Goal: Transaction & Acquisition: Purchase product/service

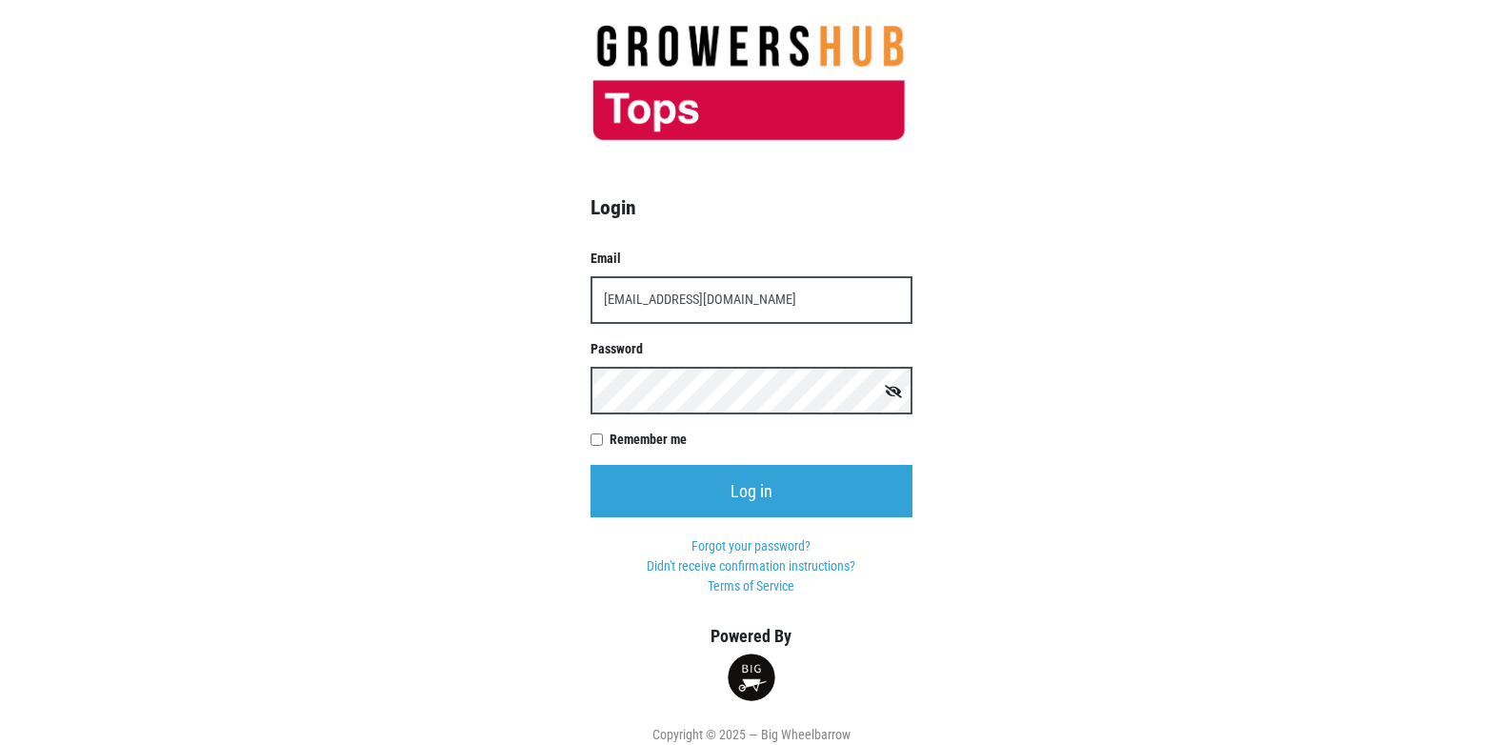
type input "t00358p0@topsmarkets.com"
click at [591, 465] on input "Log in" at bounding box center [752, 491] width 322 height 52
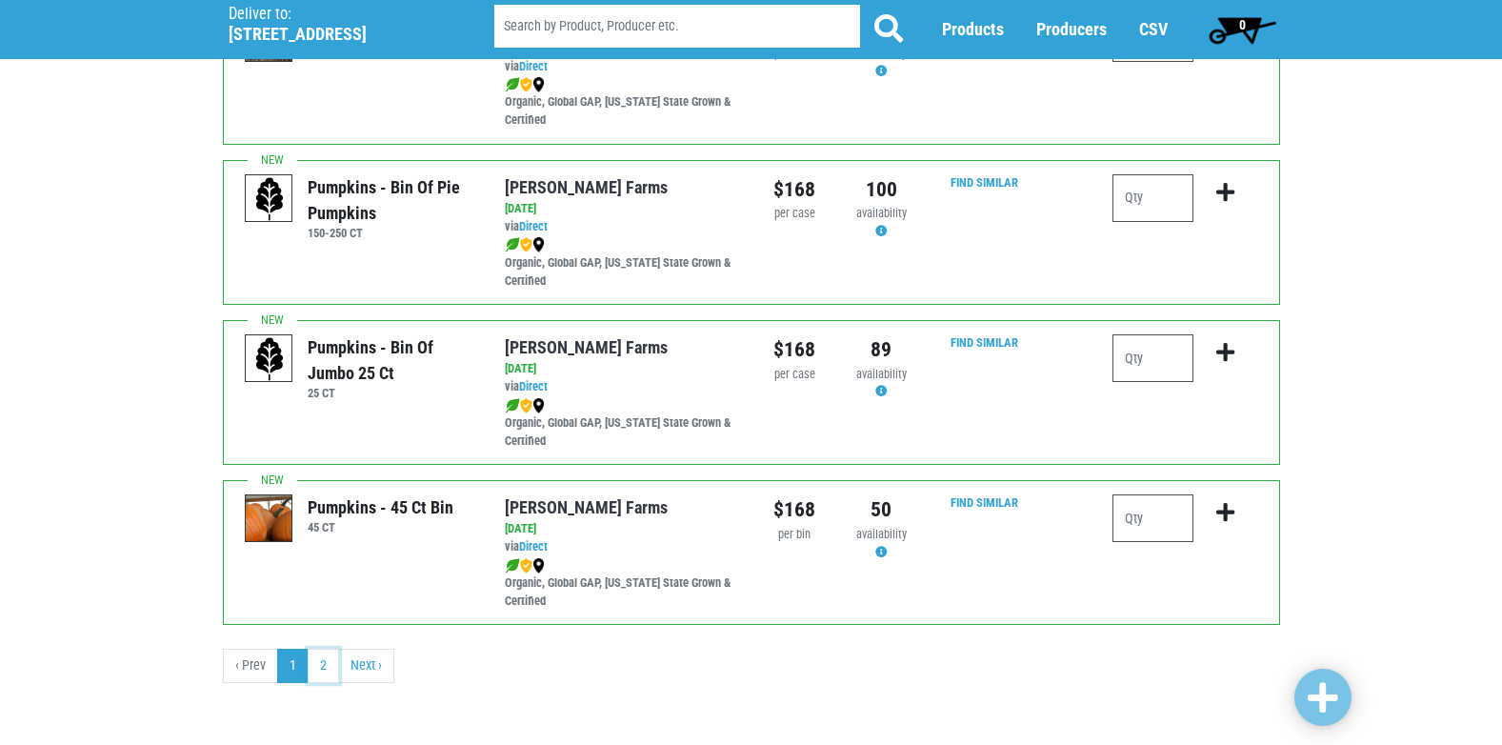
scroll to position [2783, 0]
click at [327, 672] on link "2" at bounding box center [323, 665] width 31 height 34
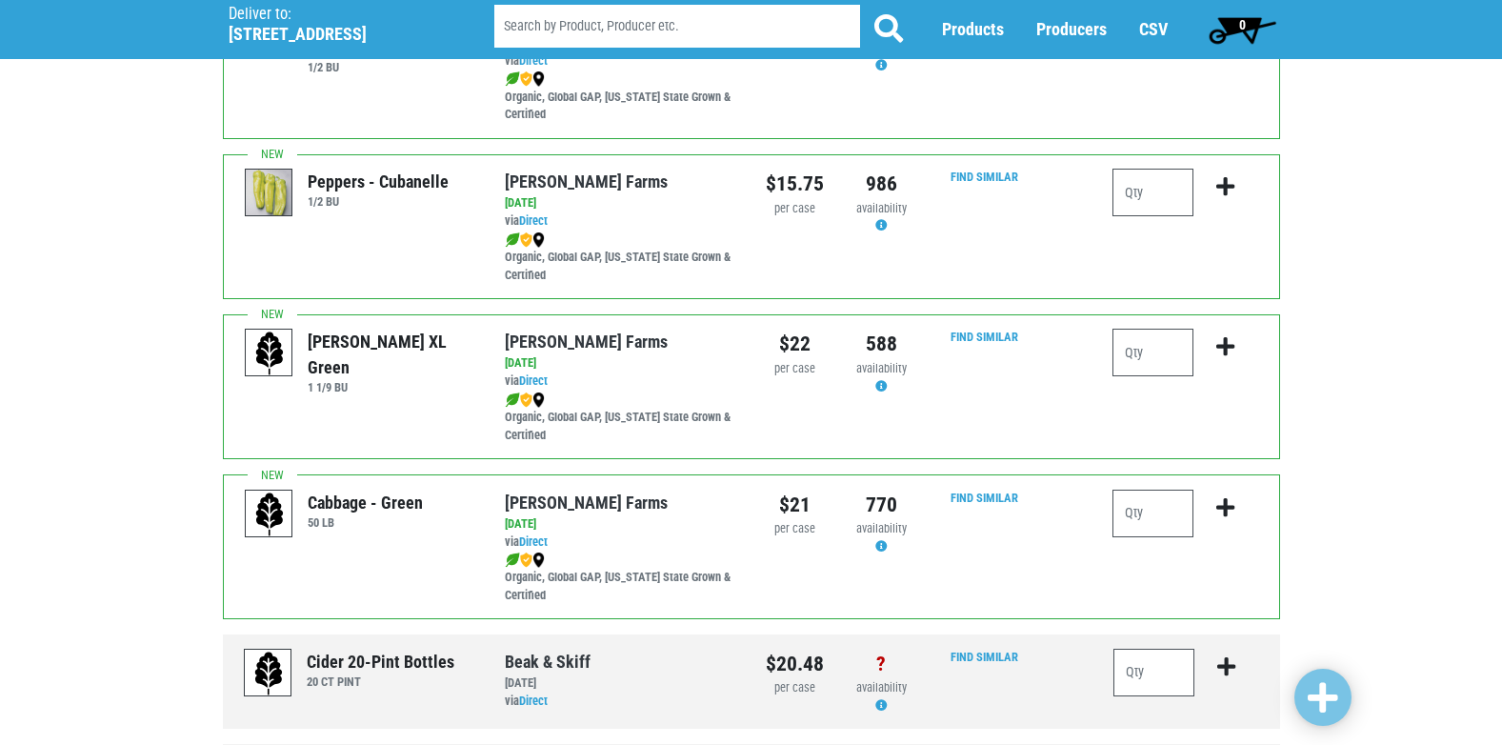
scroll to position [1189, 0]
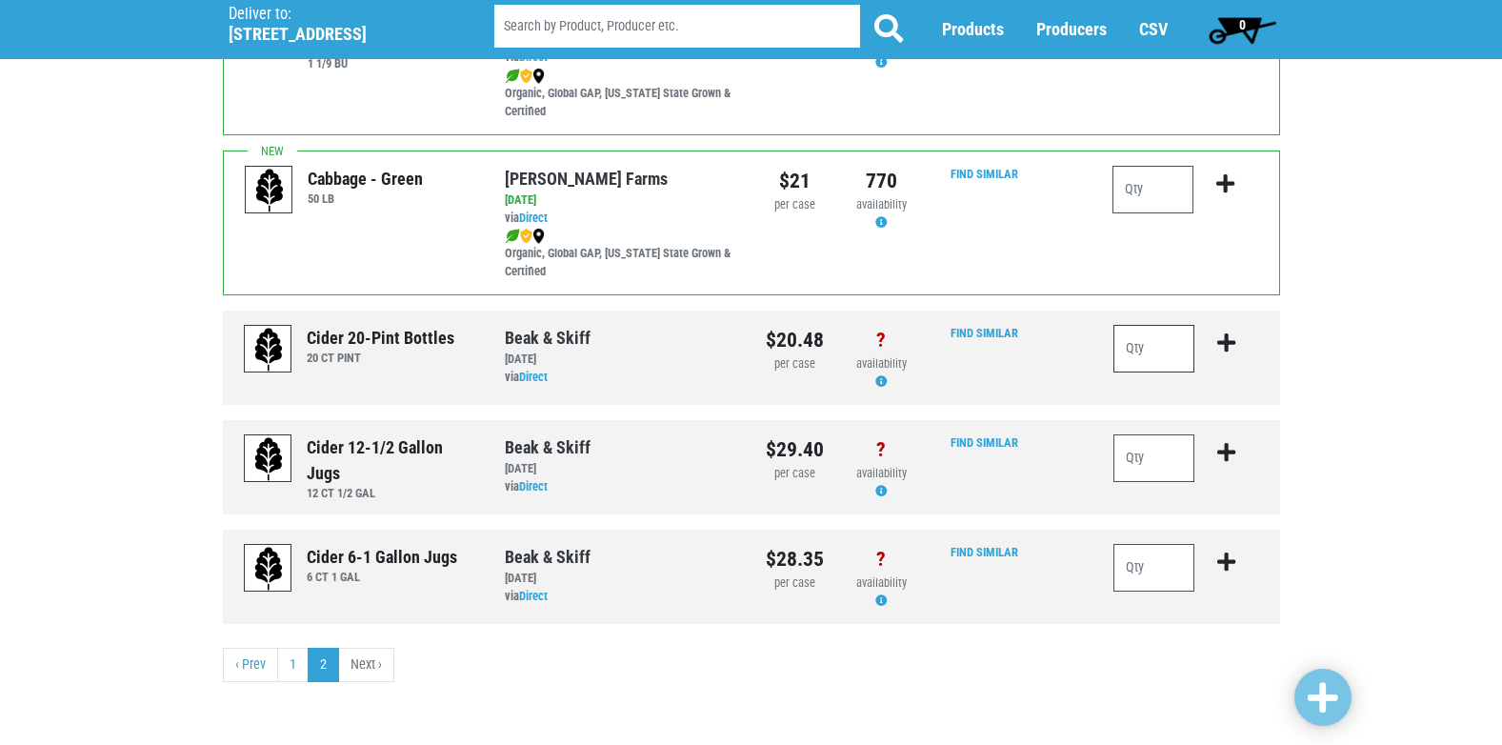
click at [1137, 353] on input "number" at bounding box center [1154, 349] width 82 height 48
type input "2"
click at [1230, 346] on icon "submit" at bounding box center [1226, 342] width 18 height 21
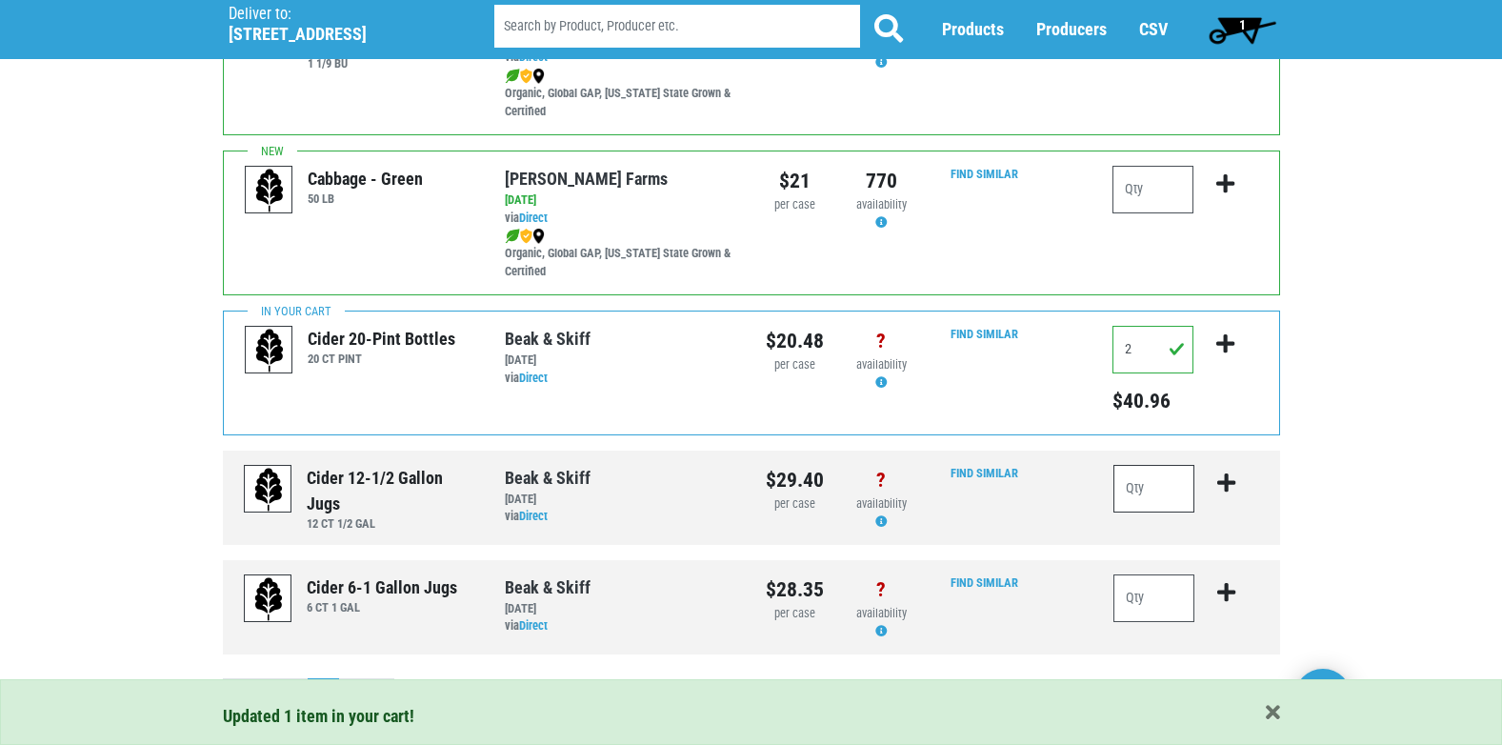
click at [1150, 499] on input "number" at bounding box center [1154, 489] width 82 height 48
type input "10"
click at [1225, 491] on icon "submit" at bounding box center [1226, 482] width 18 height 21
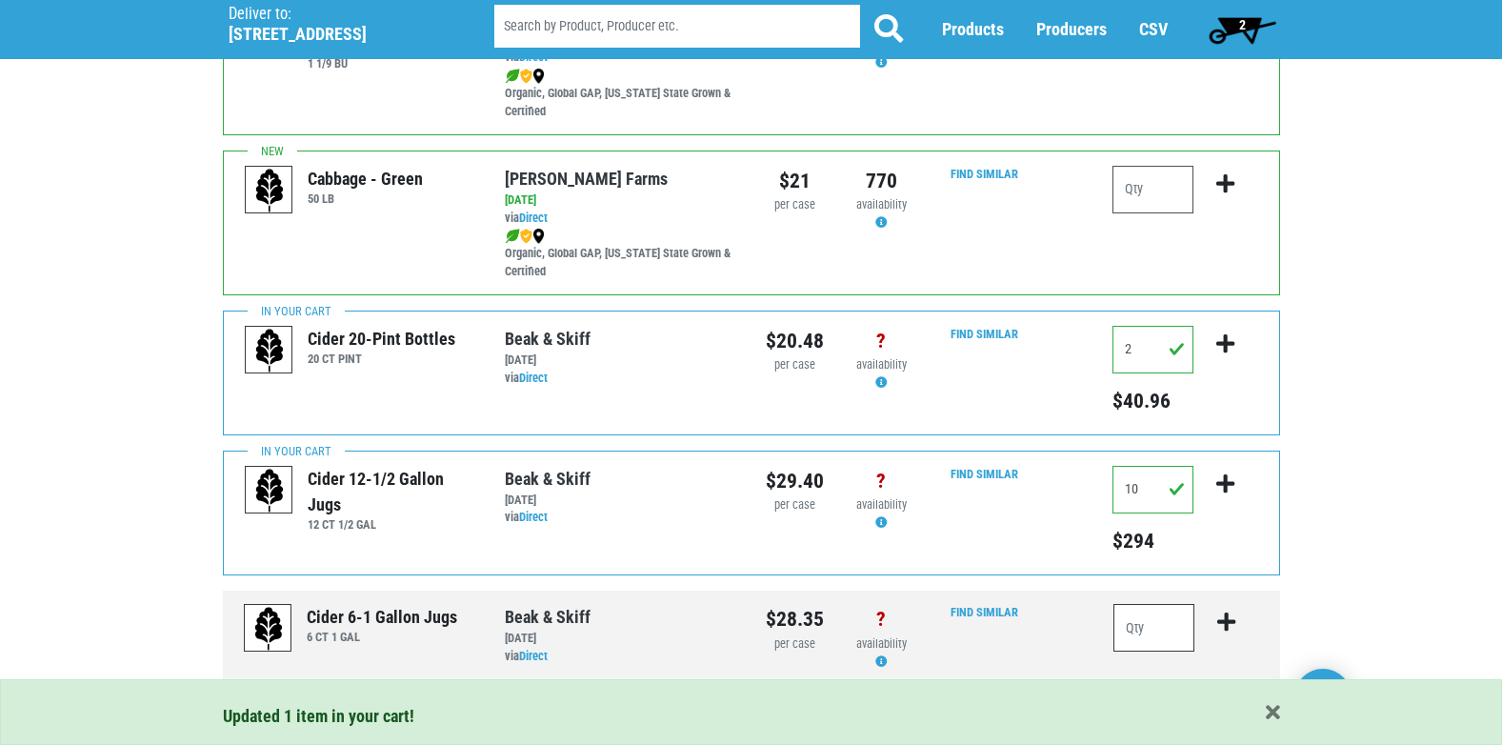
click at [1152, 637] on input "number" at bounding box center [1154, 628] width 82 height 48
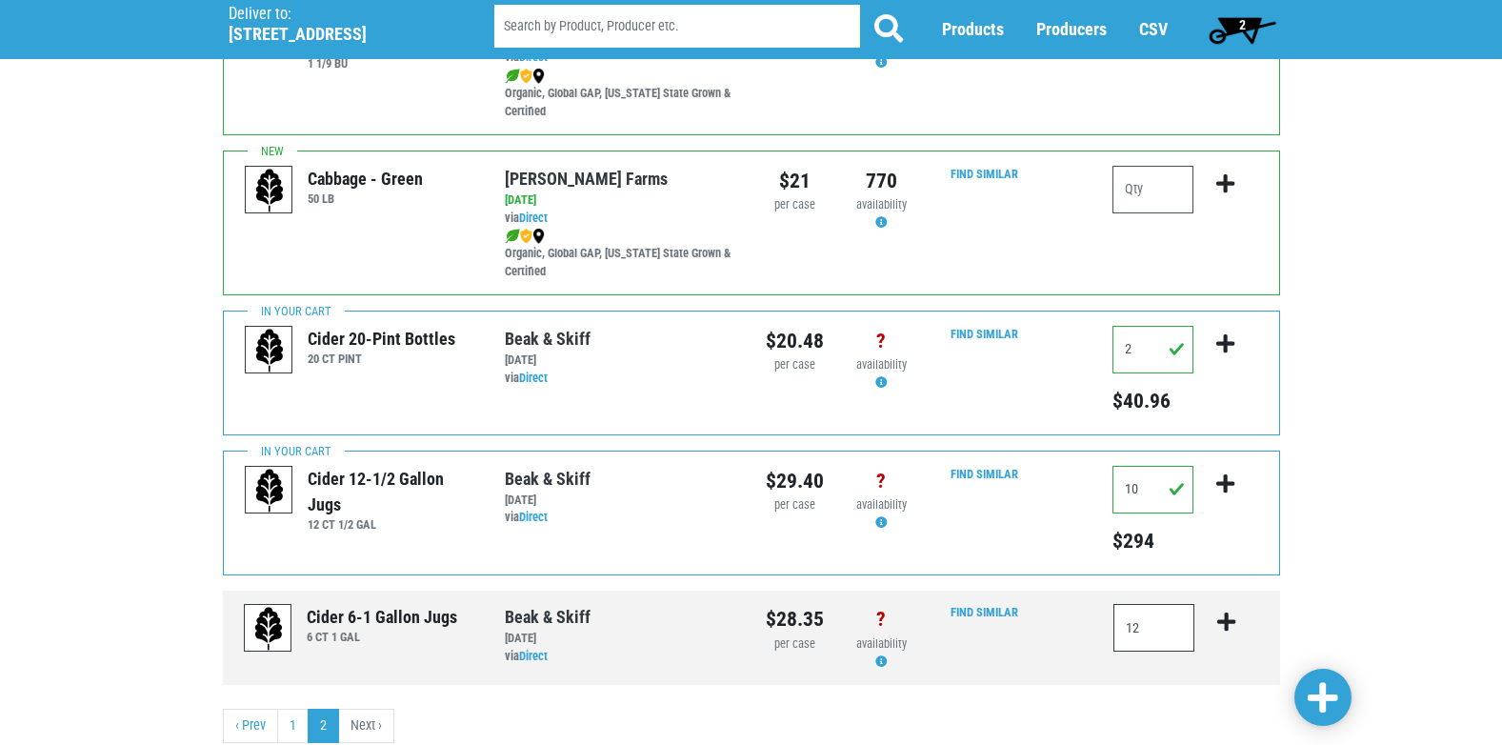
type input "12"
click at [1229, 623] on icon "submit" at bounding box center [1226, 621] width 18 height 21
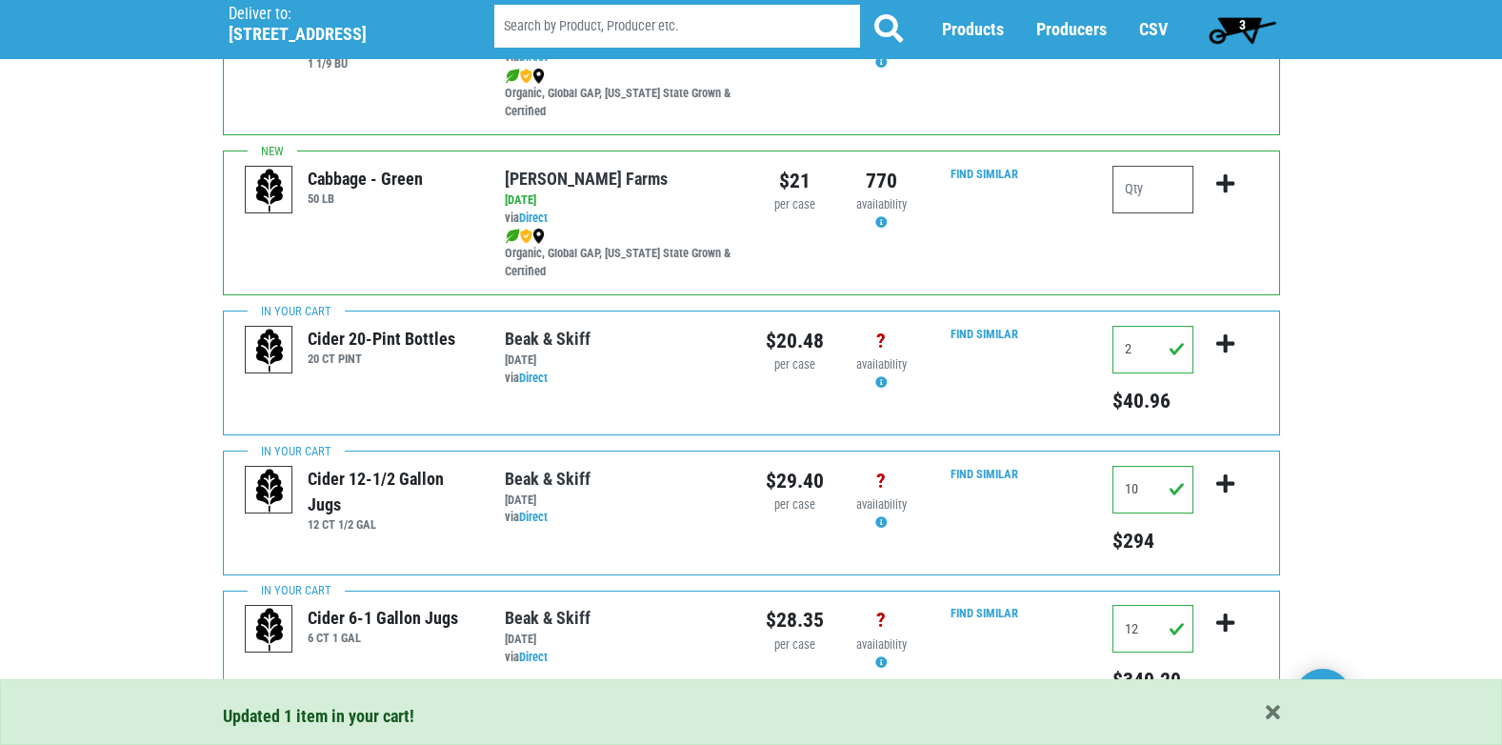
scroll to position [1280, 0]
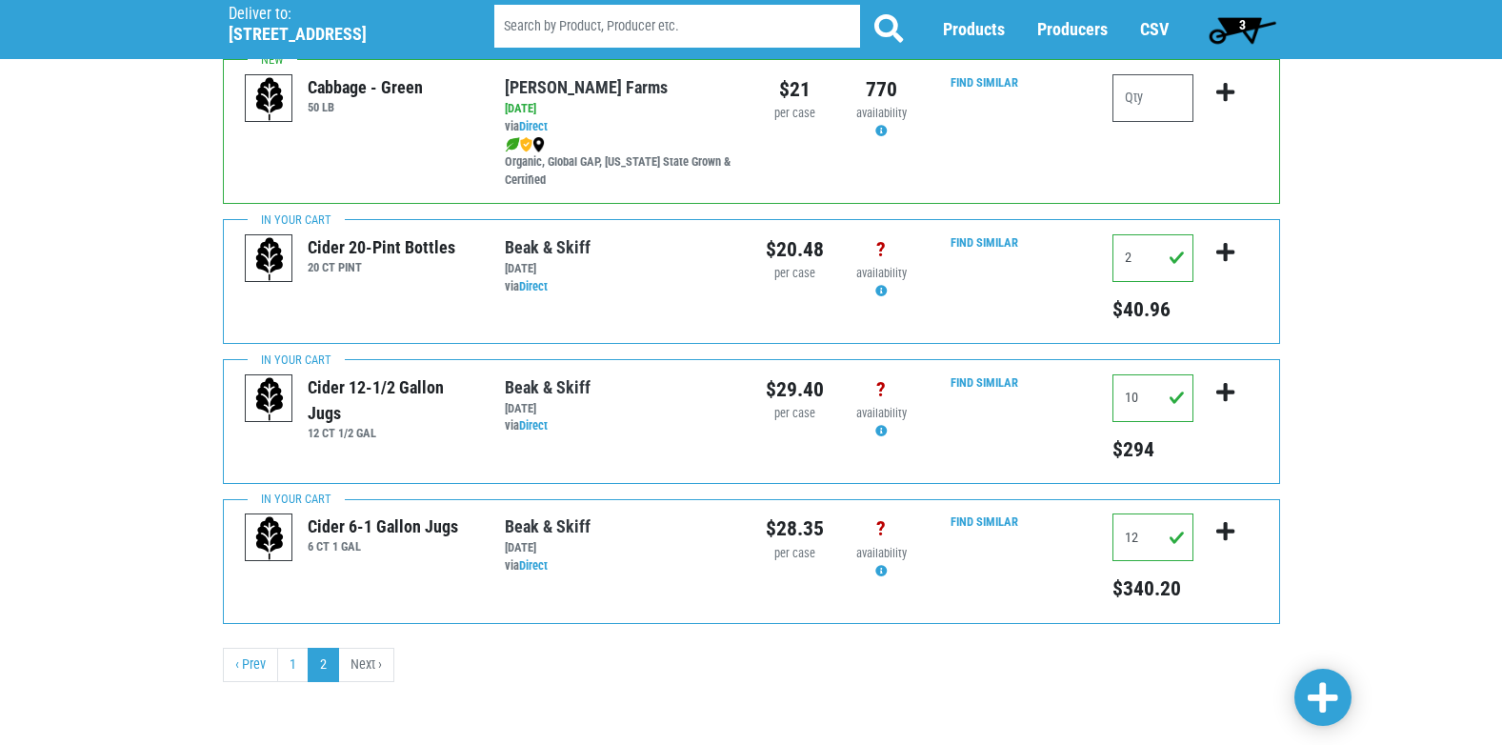
click at [1236, 23] on span "3" at bounding box center [1242, 29] width 85 height 38
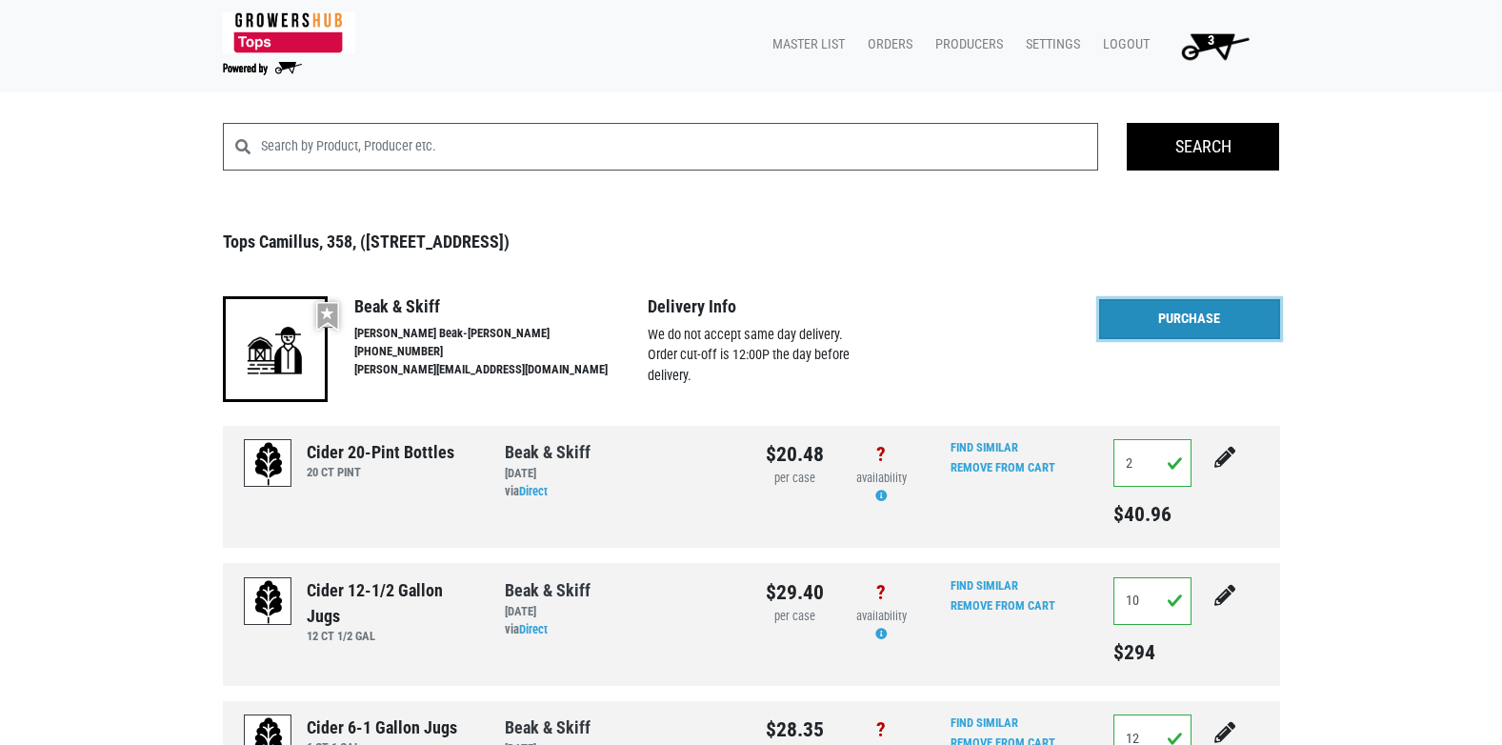
click at [1182, 322] on link "Purchase" at bounding box center [1189, 319] width 181 height 40
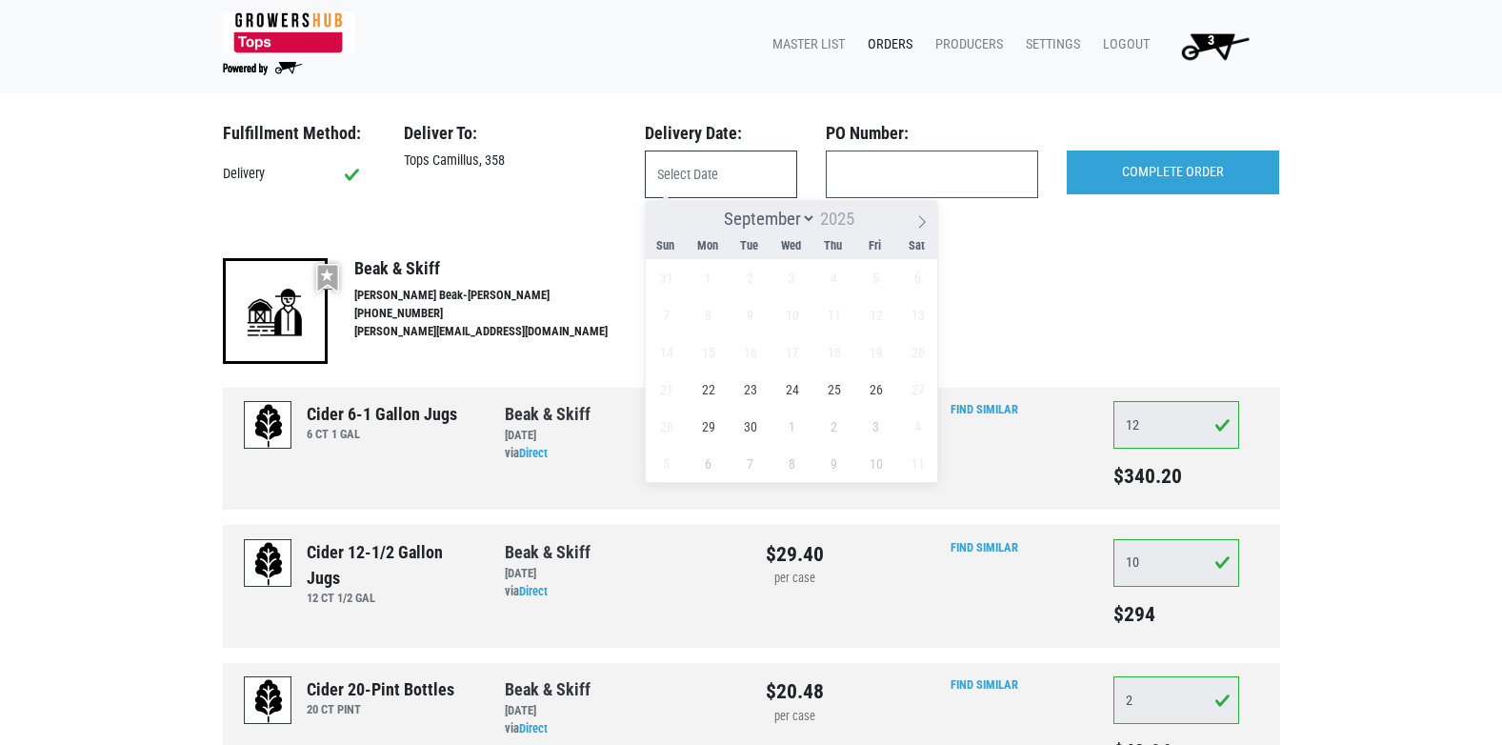
click at [716, 181] on input "text" at bounding box center [721, 174] width 152 height 48
click at [710, 386] on span "22" at bounding box center [708, 389] width 37 height 37
type input "2025-09-22"
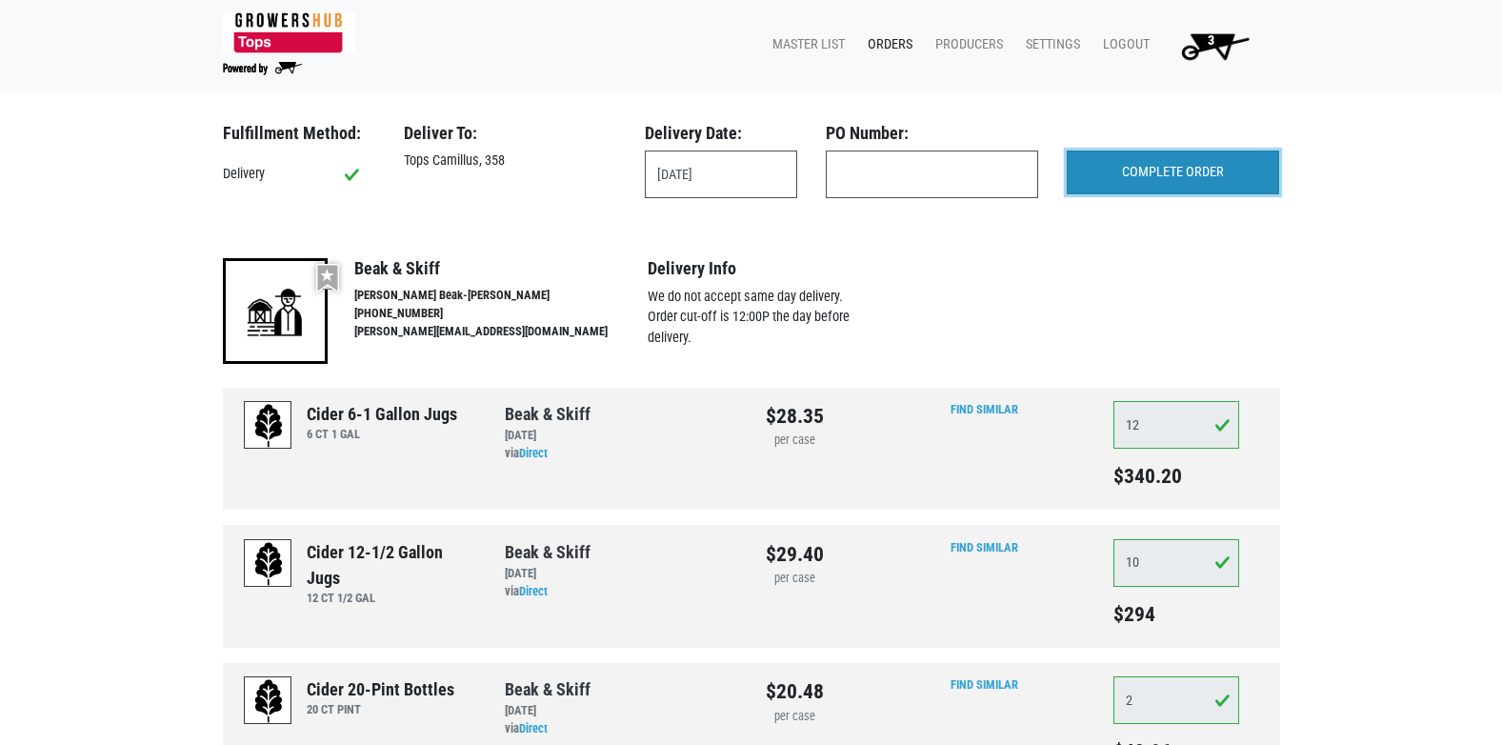
click at [1193, 172] on input "COMPLETE ORDER" at bounding box center [1173, 172] width 212 height 44
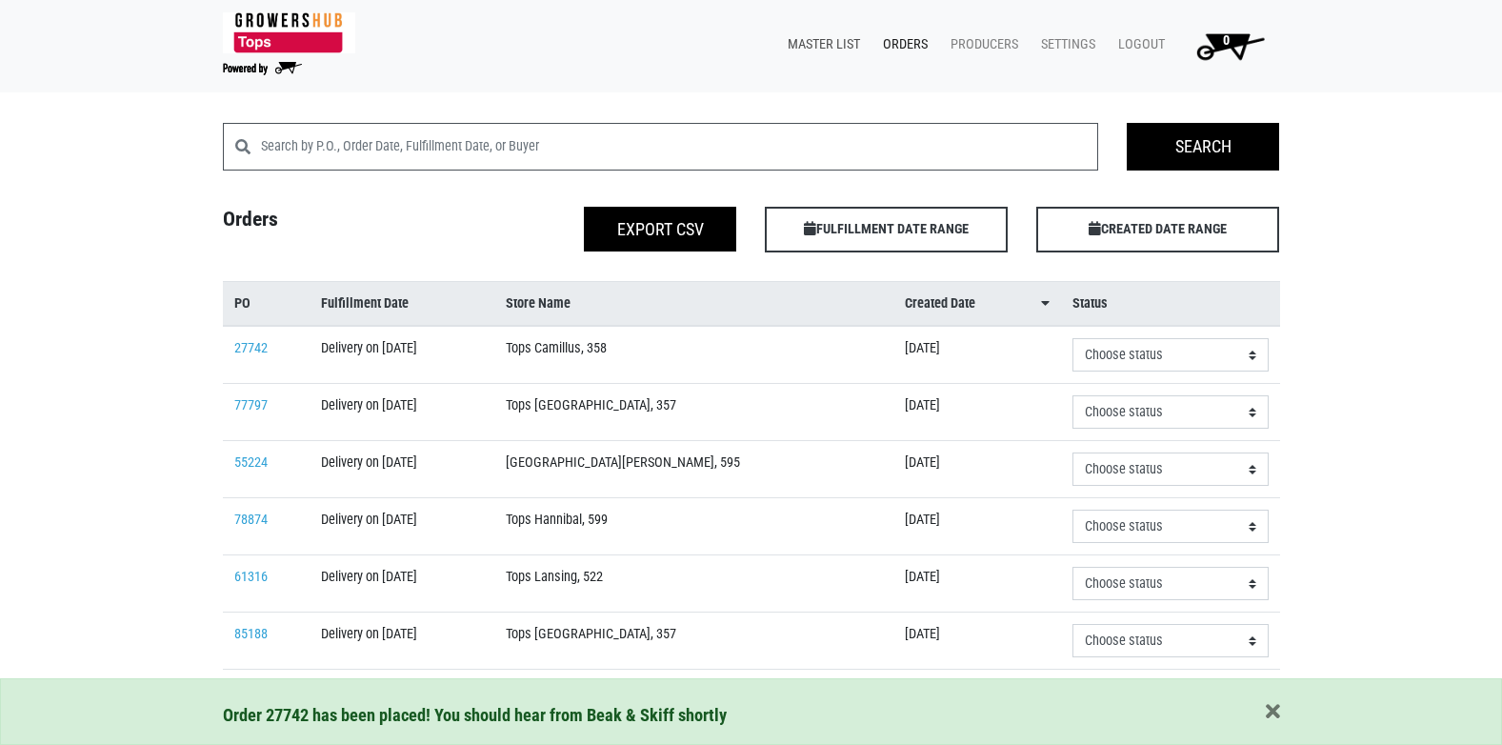
click at [827, 38] on link "Master List" at bounding box center [819, 45] width 95 height 36
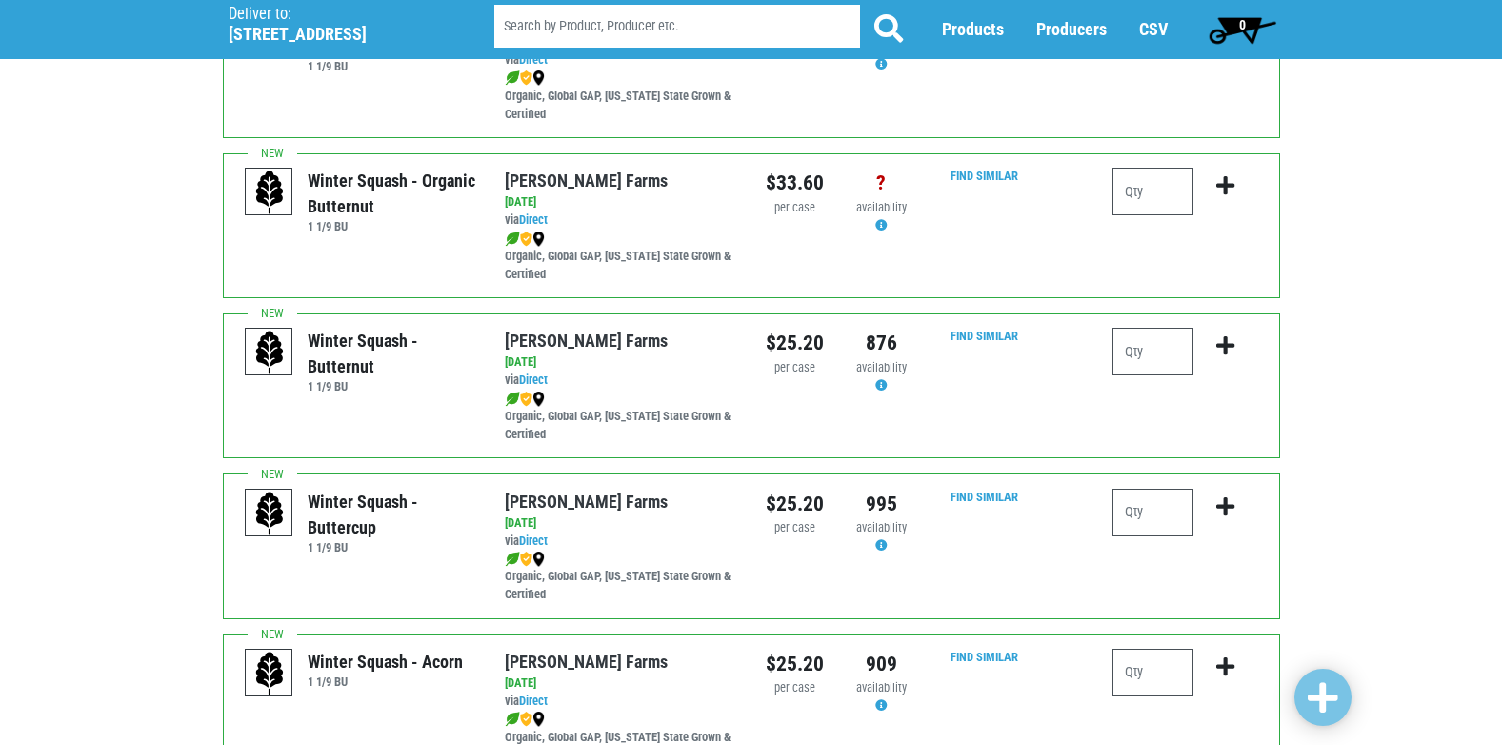
scroll to position [286, 0]
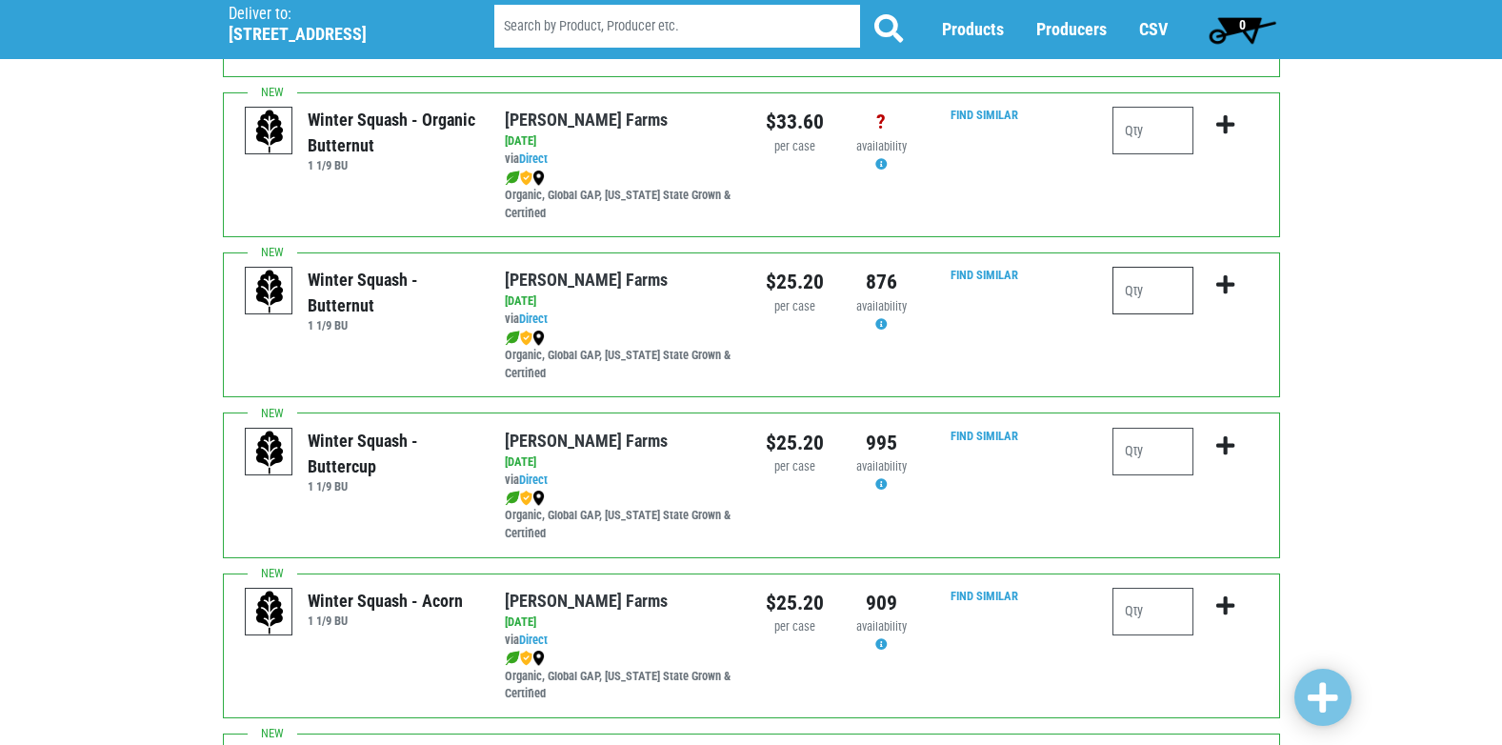
click at [1148, 297] on input "number" at bounding box center [1153, 291] width 81 height 48
type input "1"
click at [1230, 285] on icon "submit" at bounding box center [1225, 284] width 18 height 21
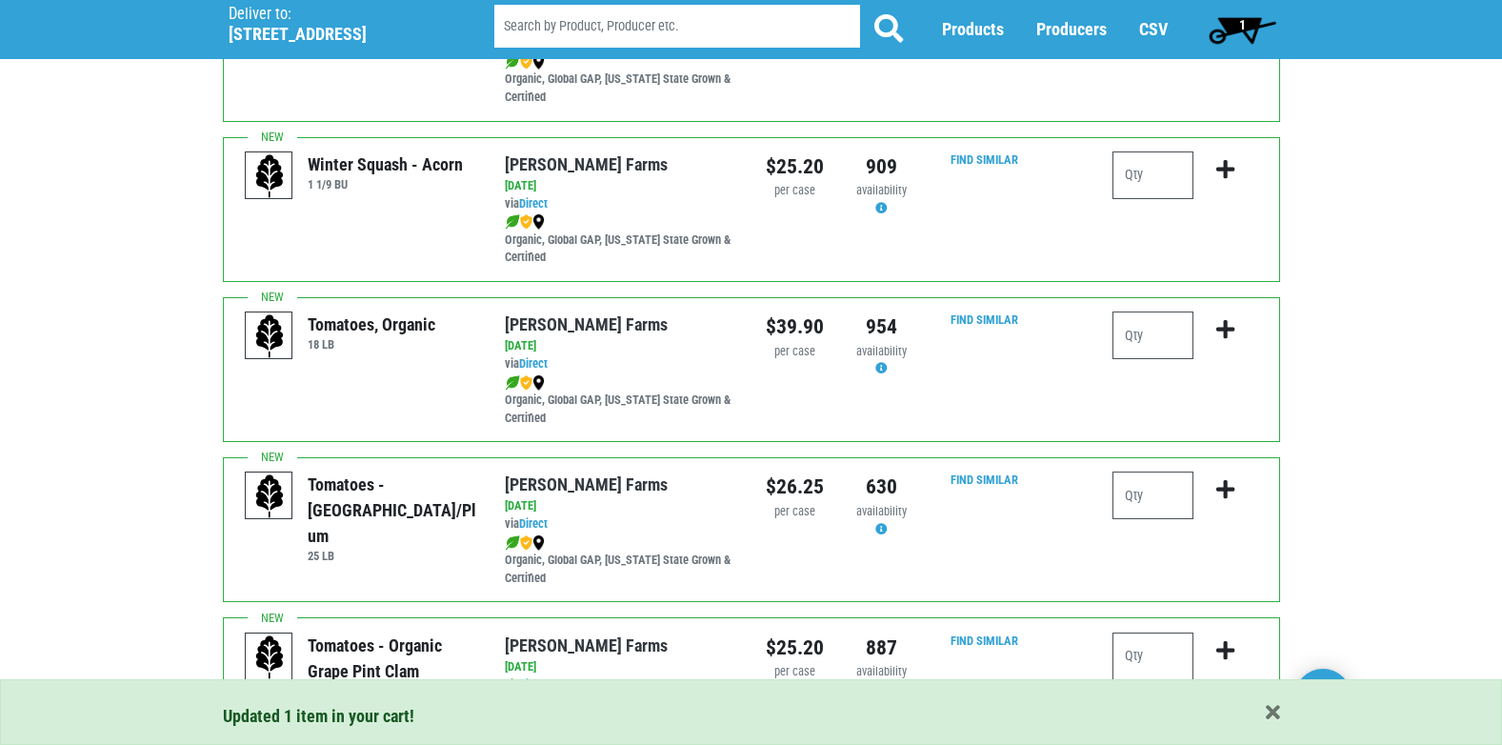
scroll to position [762, 0]
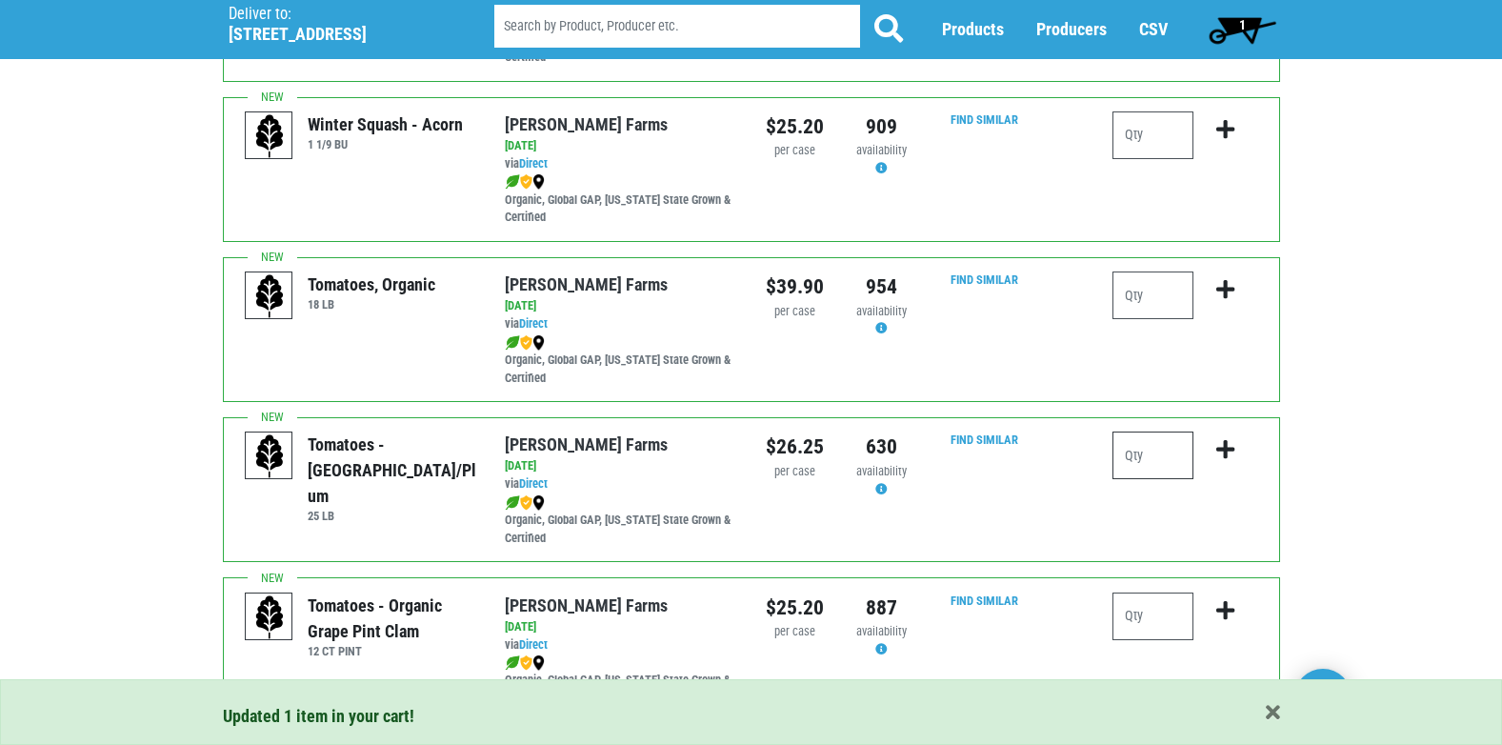
click at [1148, 464] on input "number" at bounding box center [1153, 455] width 81 height 48
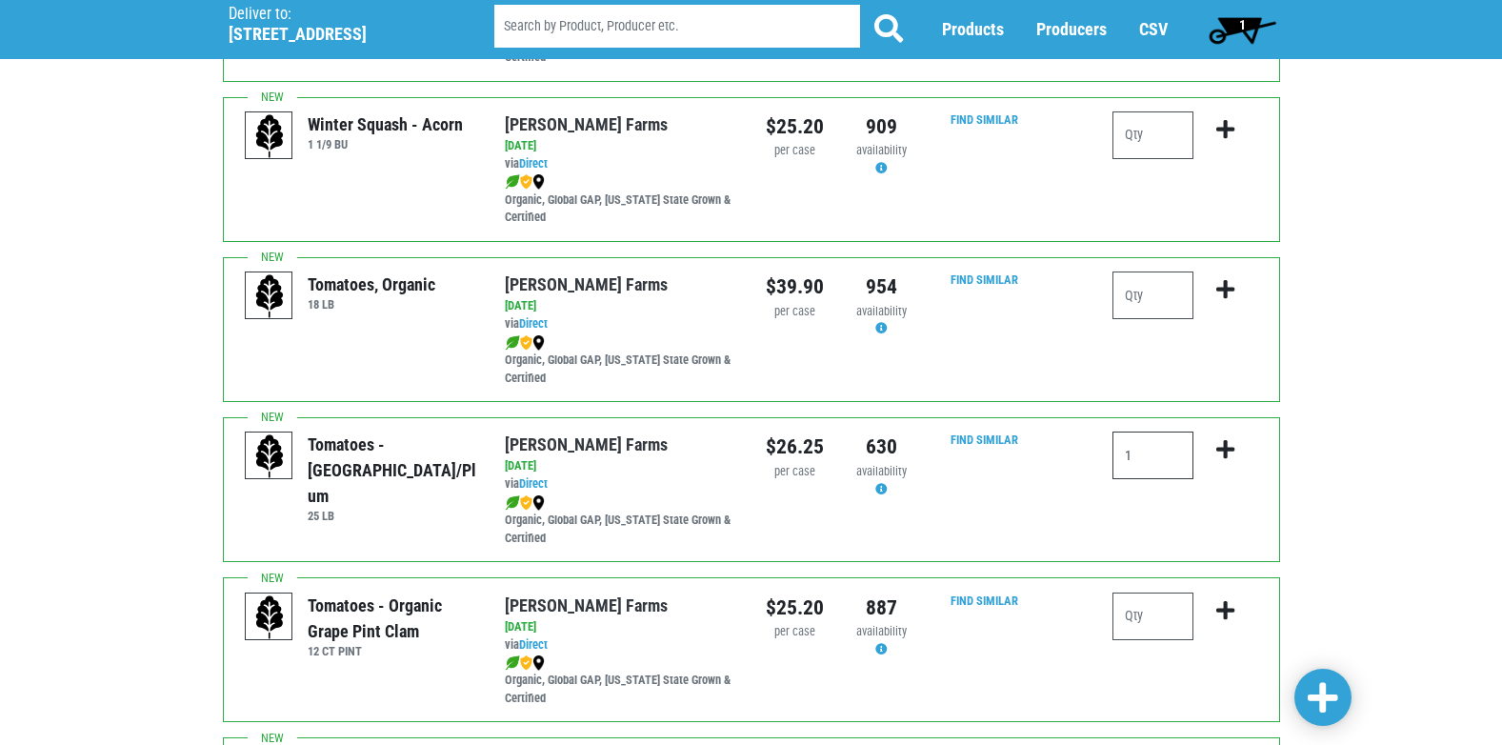
type input "1"
click at [1225, 450] on icon "submit" at bounding box center [1225, 449] width 18 height 21
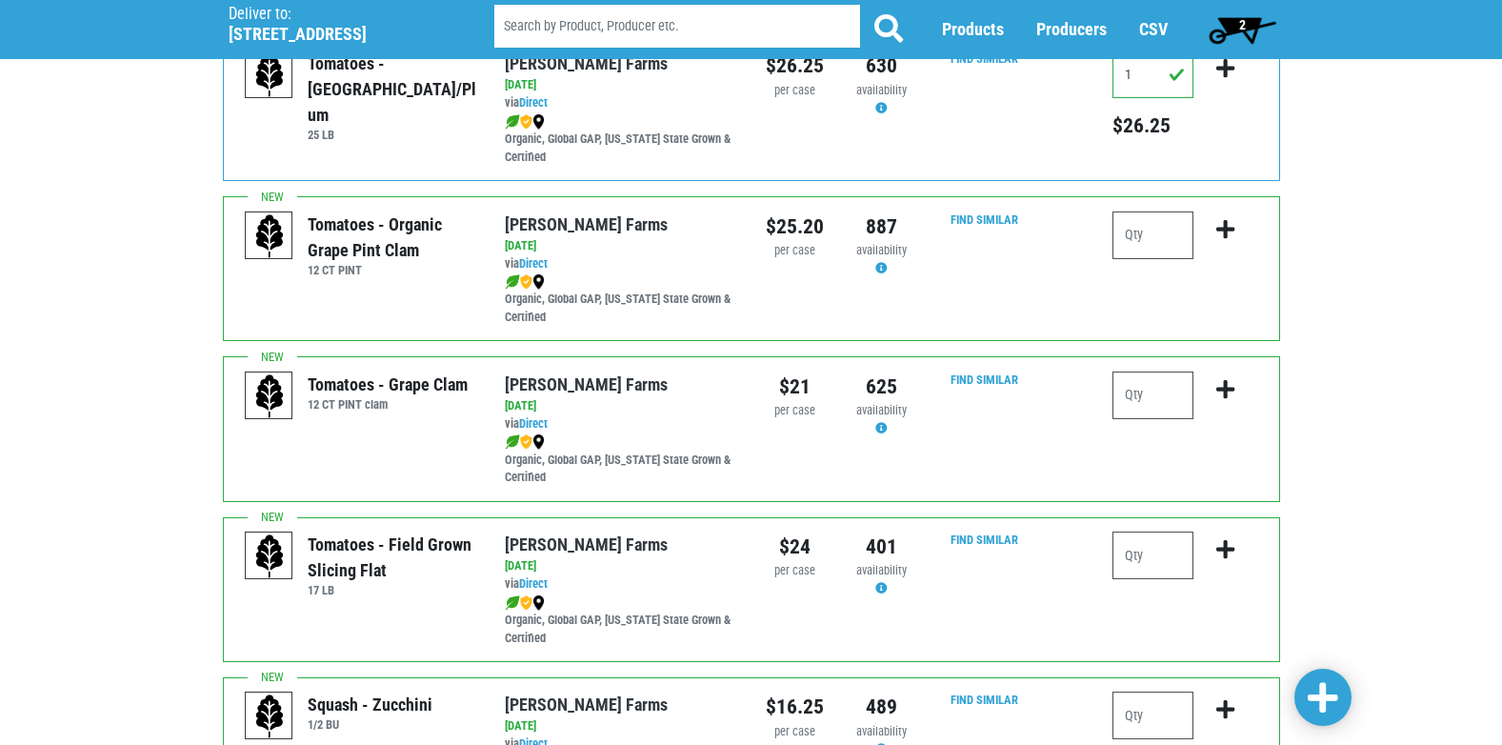
scroll to position [1238, 0]
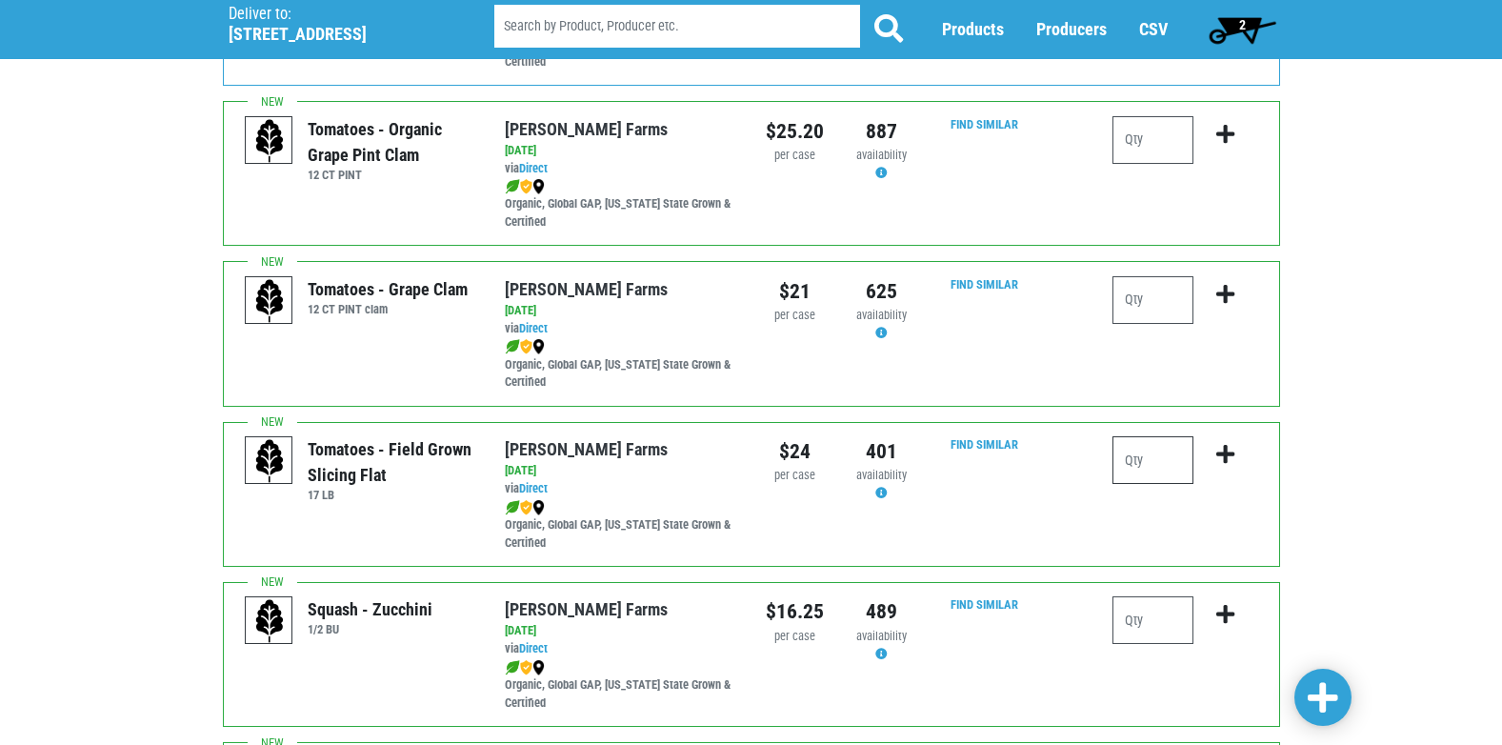
click at [1189, 456] on input "number" at bounding box center [1153, 460] width 81 height 48
type input "1"
click at [1228, 452] on icon "submit" at bounding box center [1225, 454] width 18 height 21
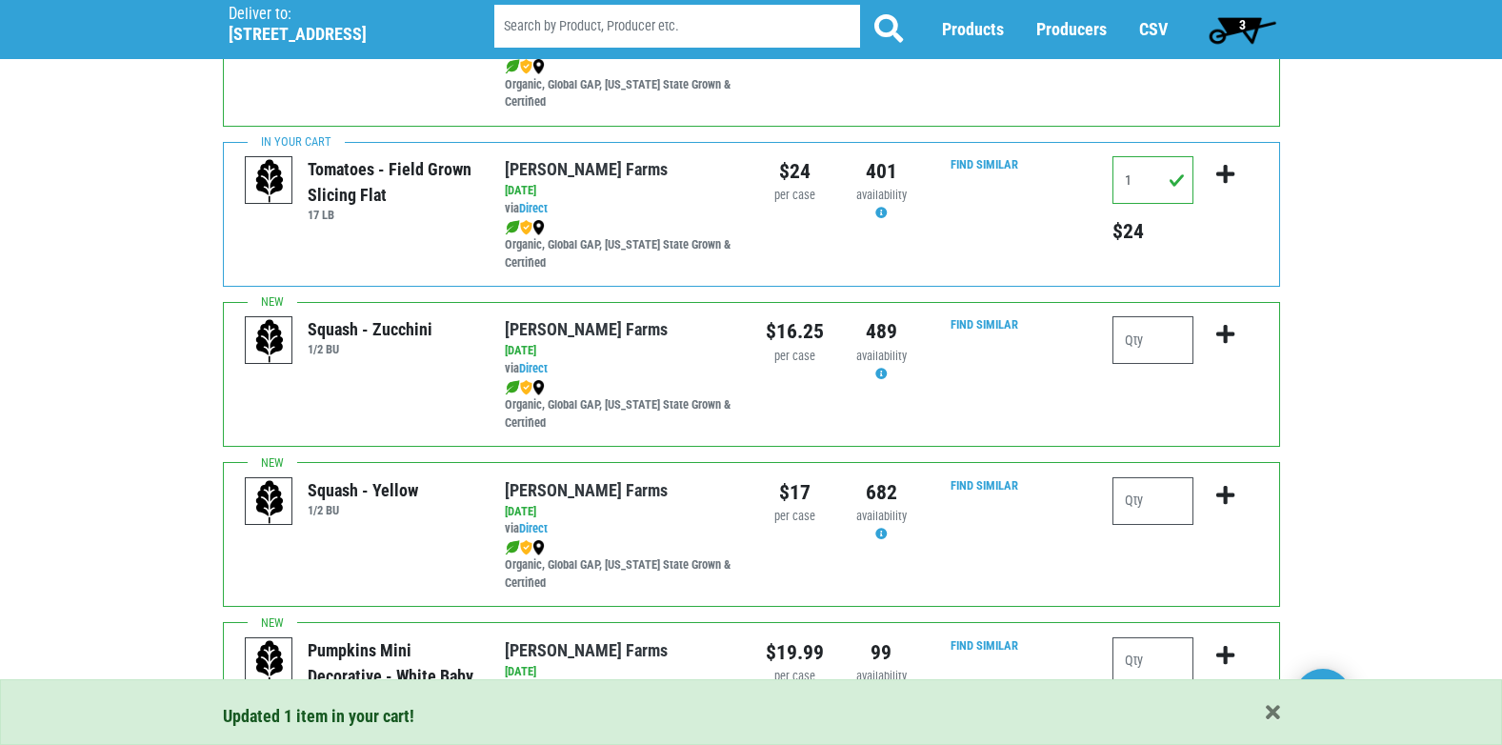
scroll to position [1524, 0]
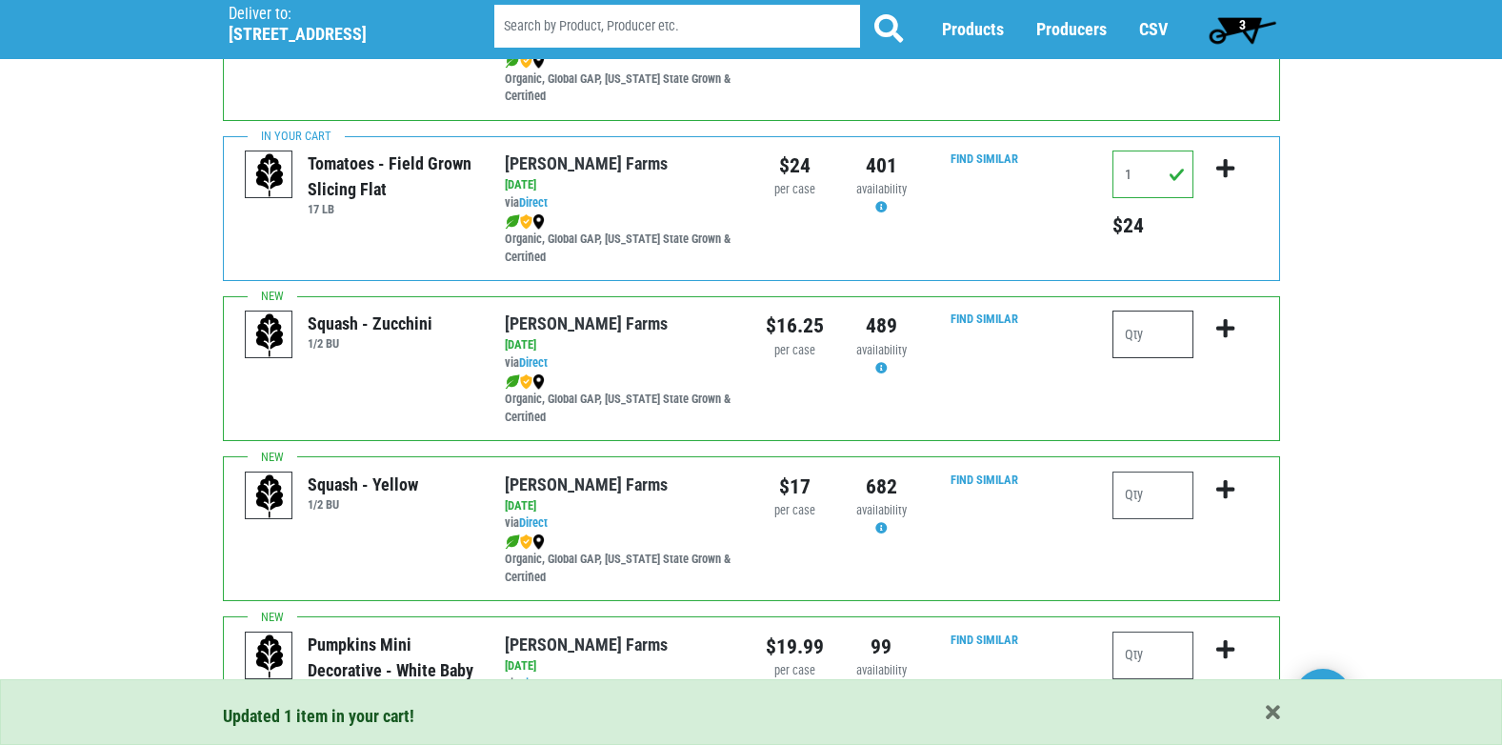
click at [1143, 341] on input "number" at bounding box center [1153, 335] width 81 height 48
type input "1"
click at [1225, 333] on icon "submit" at bounding box center [1225, 328] width 18 height 21
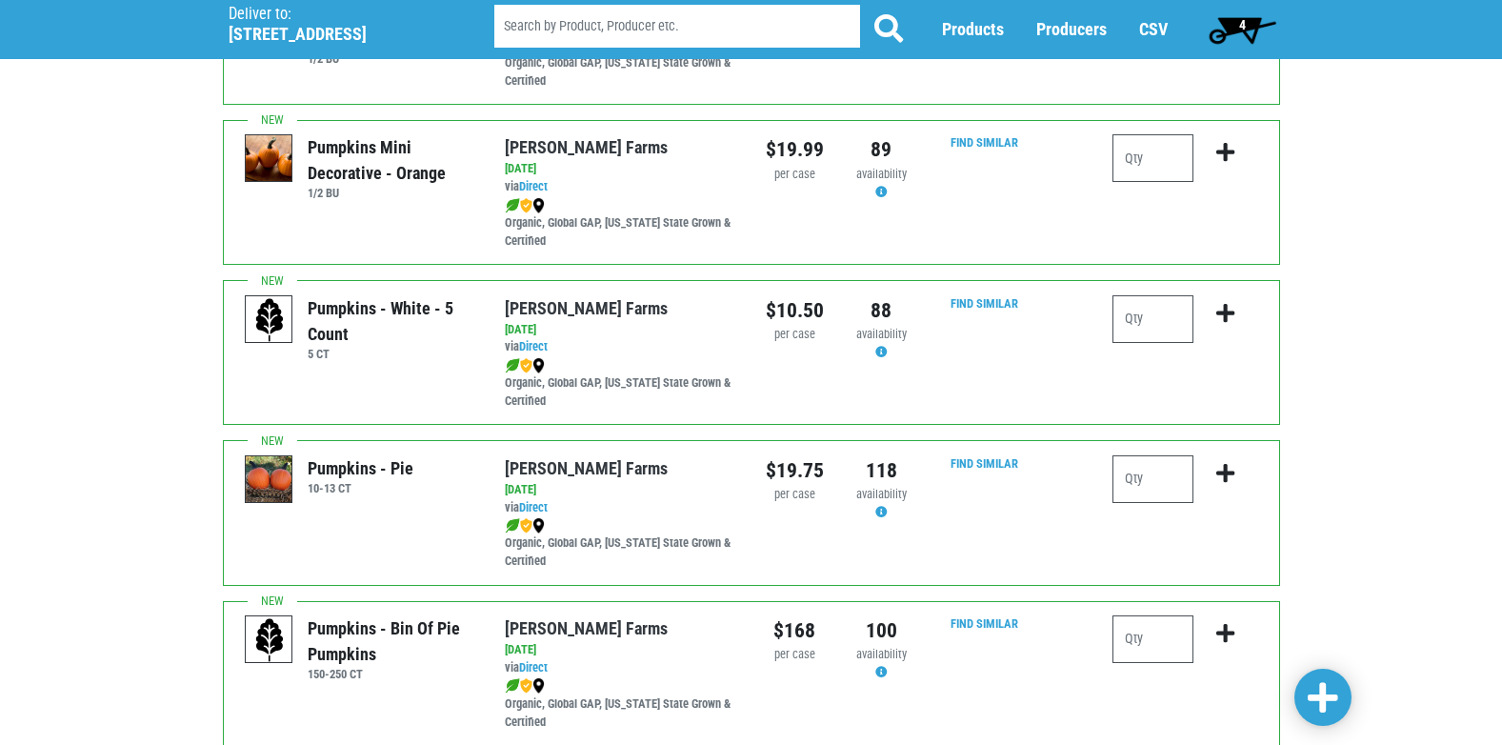
scroll to position [2381, 0]
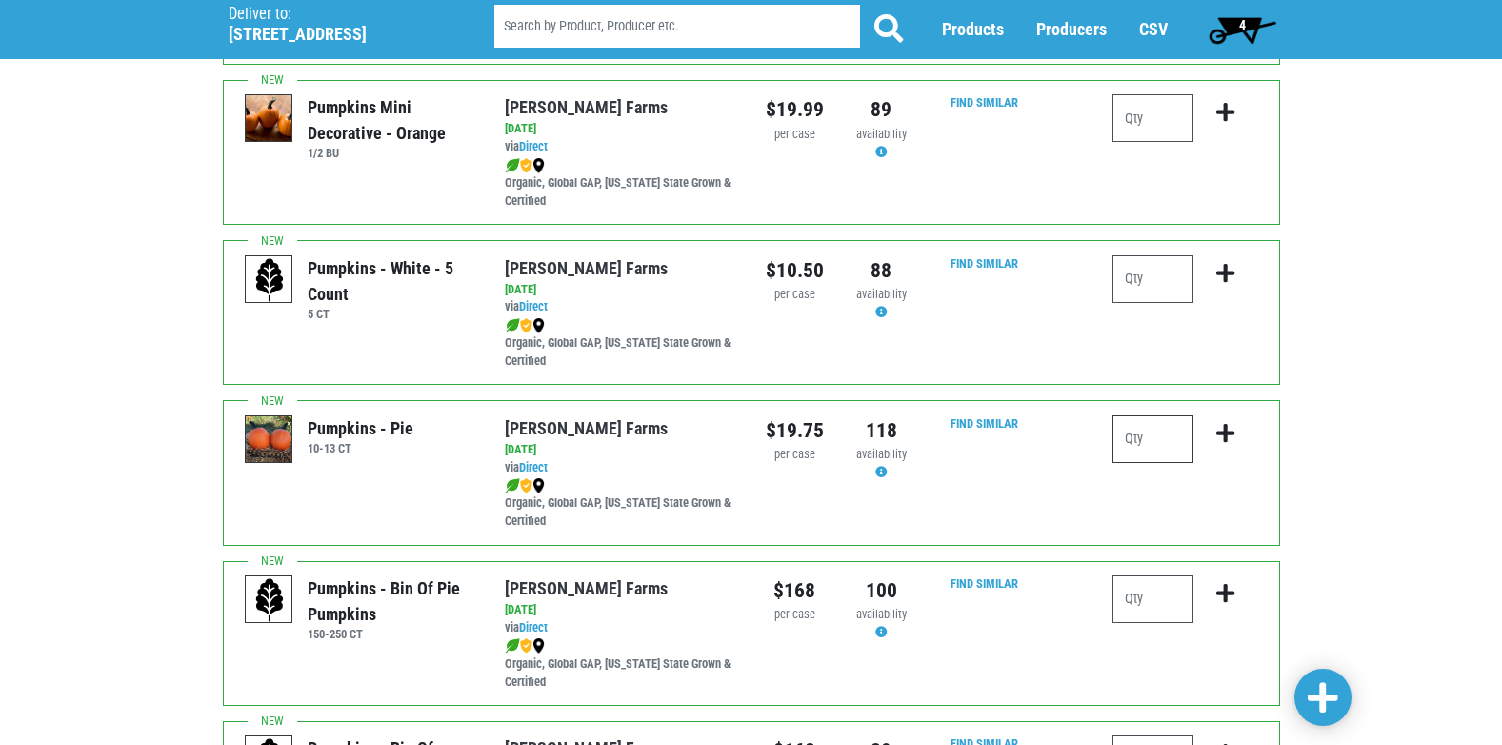
click at [1155, 439] on input "number" at bounding box center [1153, 439] width 81 height 48
type input "1"
click at [1225, 430] on icon "submit" at bounding box center [1225, 433] width 18 height 21
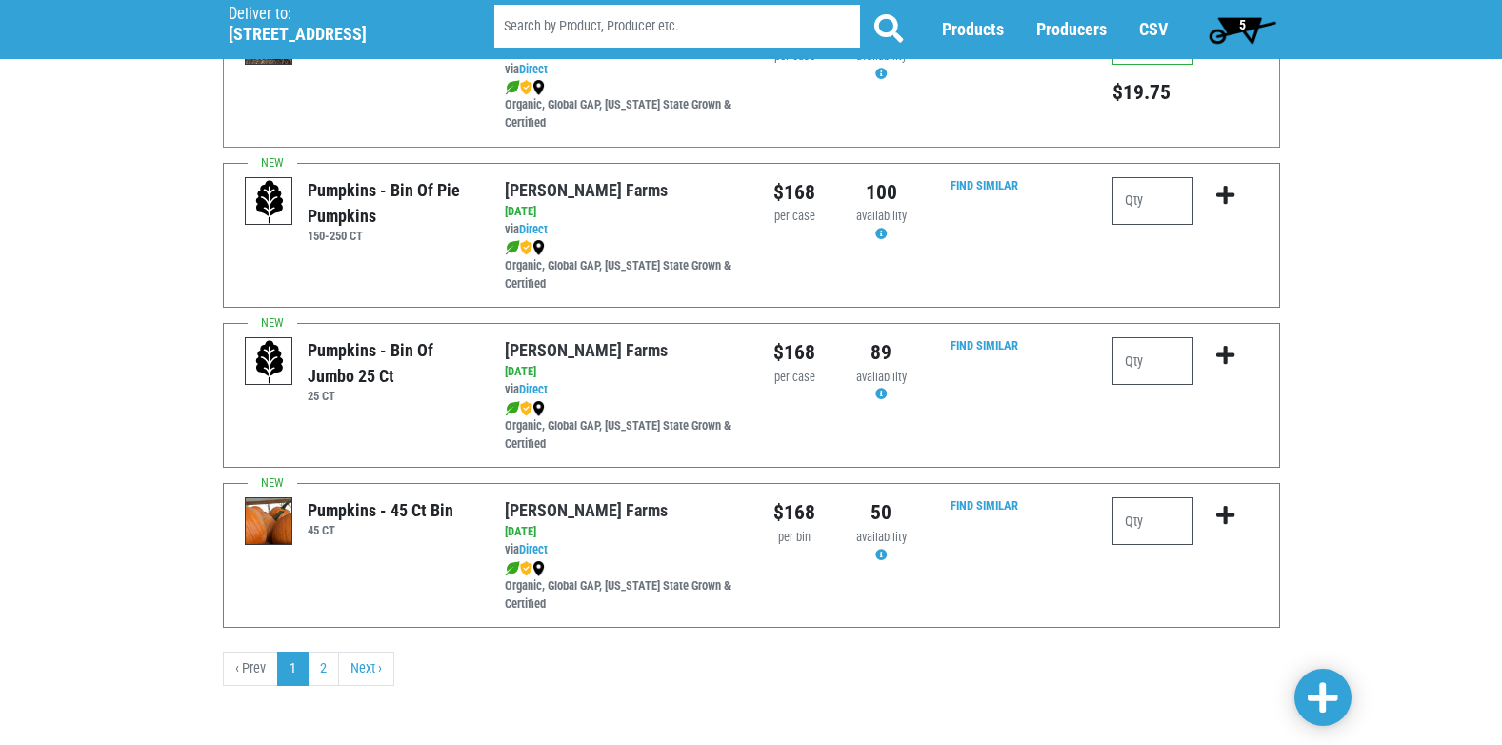
scroll to position [2783, 0]
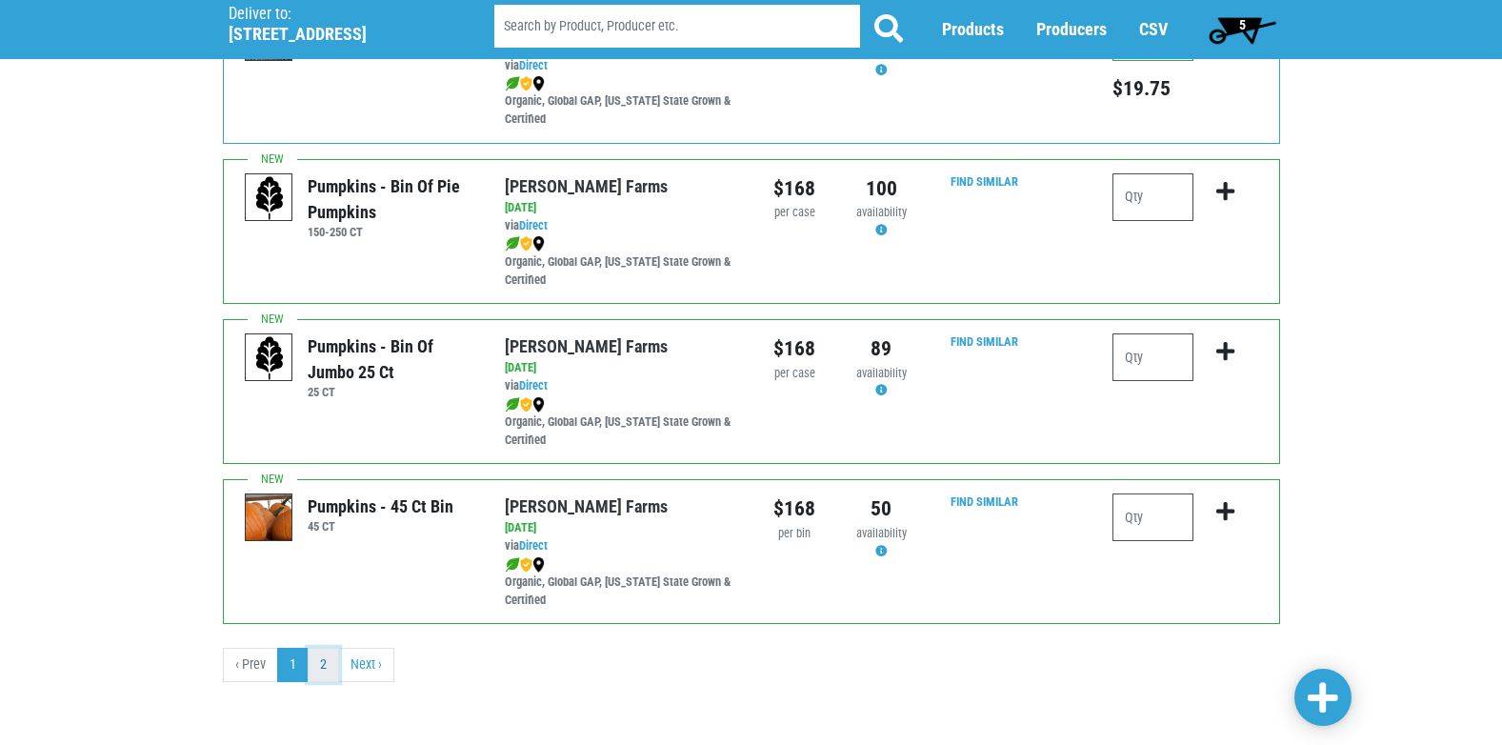
click at [329, 672] on link "2" at bounding box center [323, 665] width 31 height 34
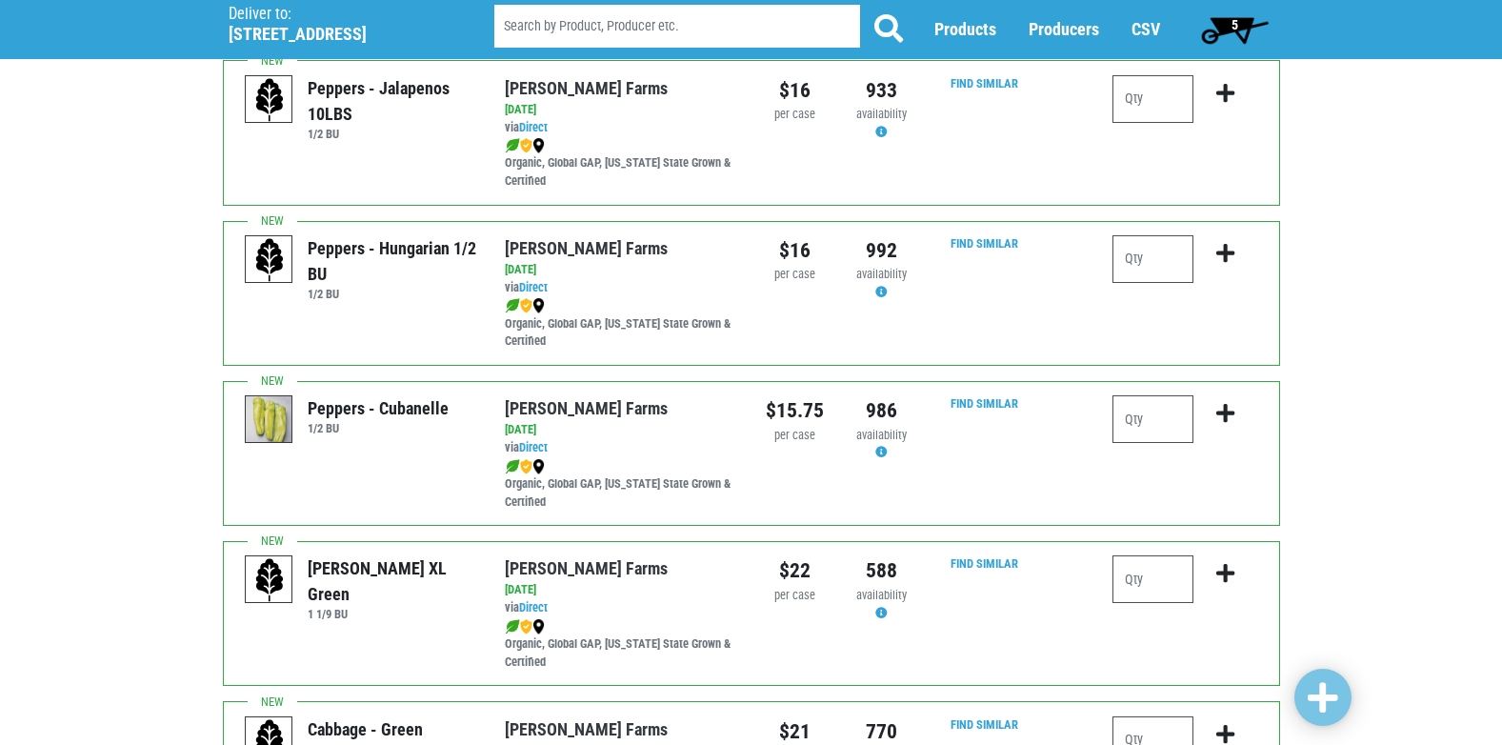
scroll to position [667, 0]
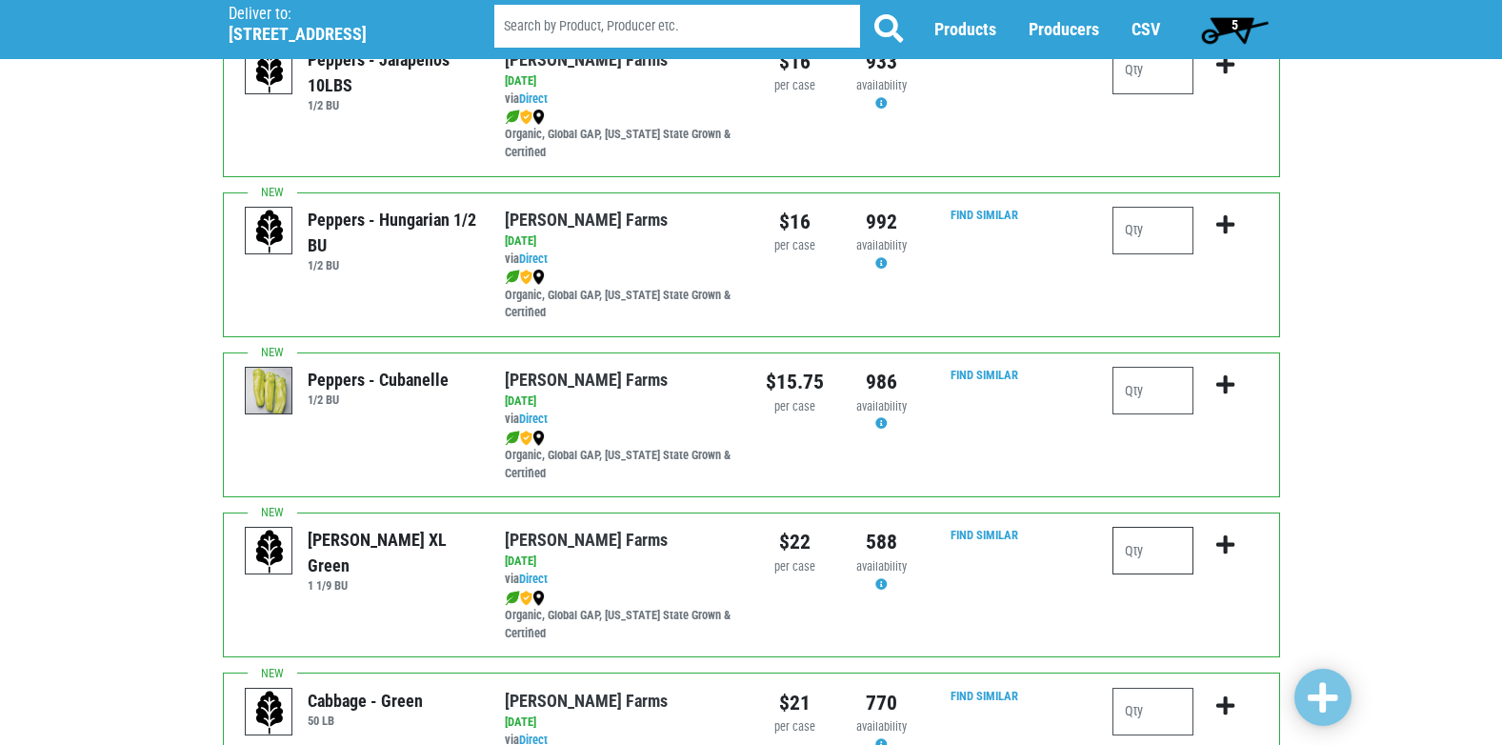
drag, startPoint x: 1132, startPoint y: 543, endPoint x: 1091, endPoint y: 523, distance: 45.6
click at [1136, 544] on input "number" at bounding box center [1153, 551] width 81 height 48
type input "1"
click at [1222, 546] on icon "submit" at bounding box center [1225, 544] width 18 height 21
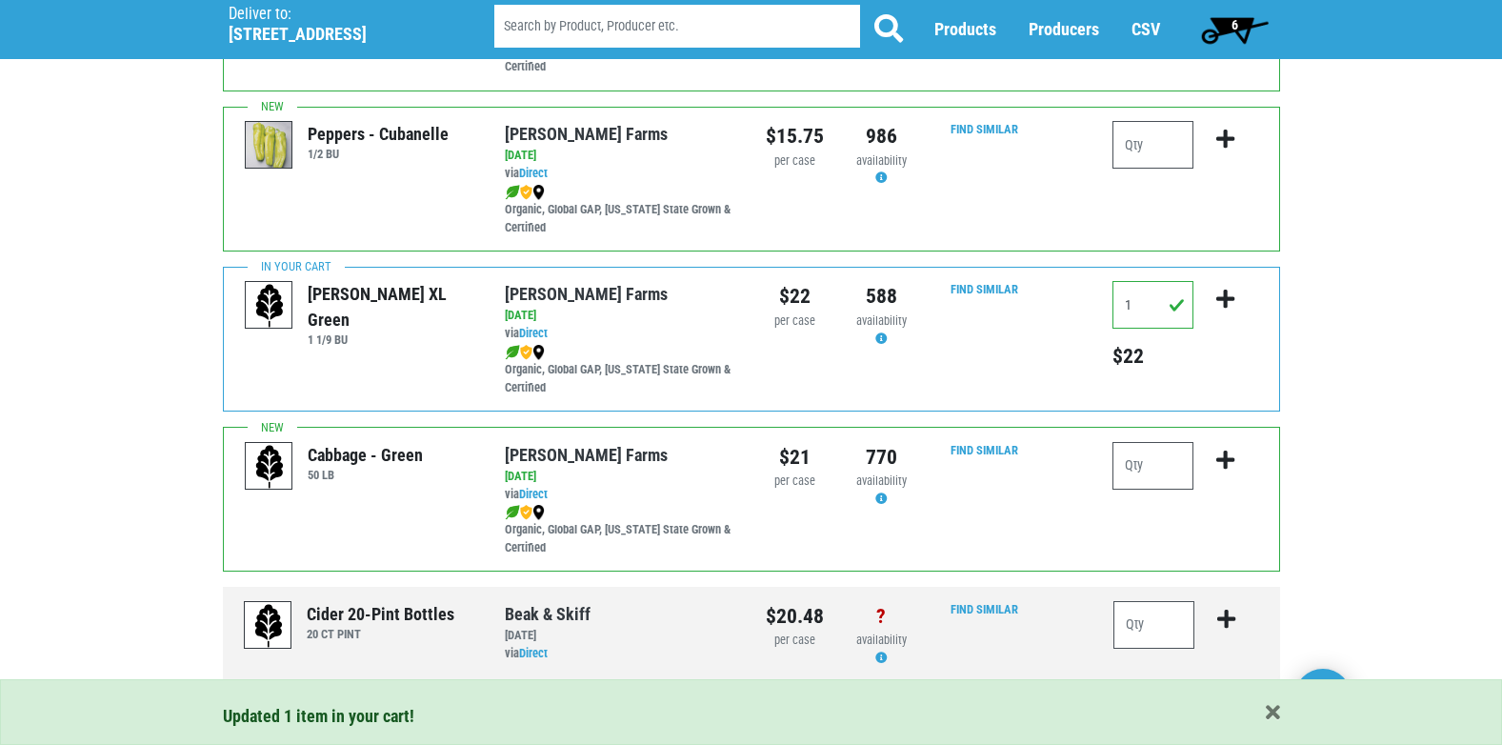
scroll to position [952, 0]
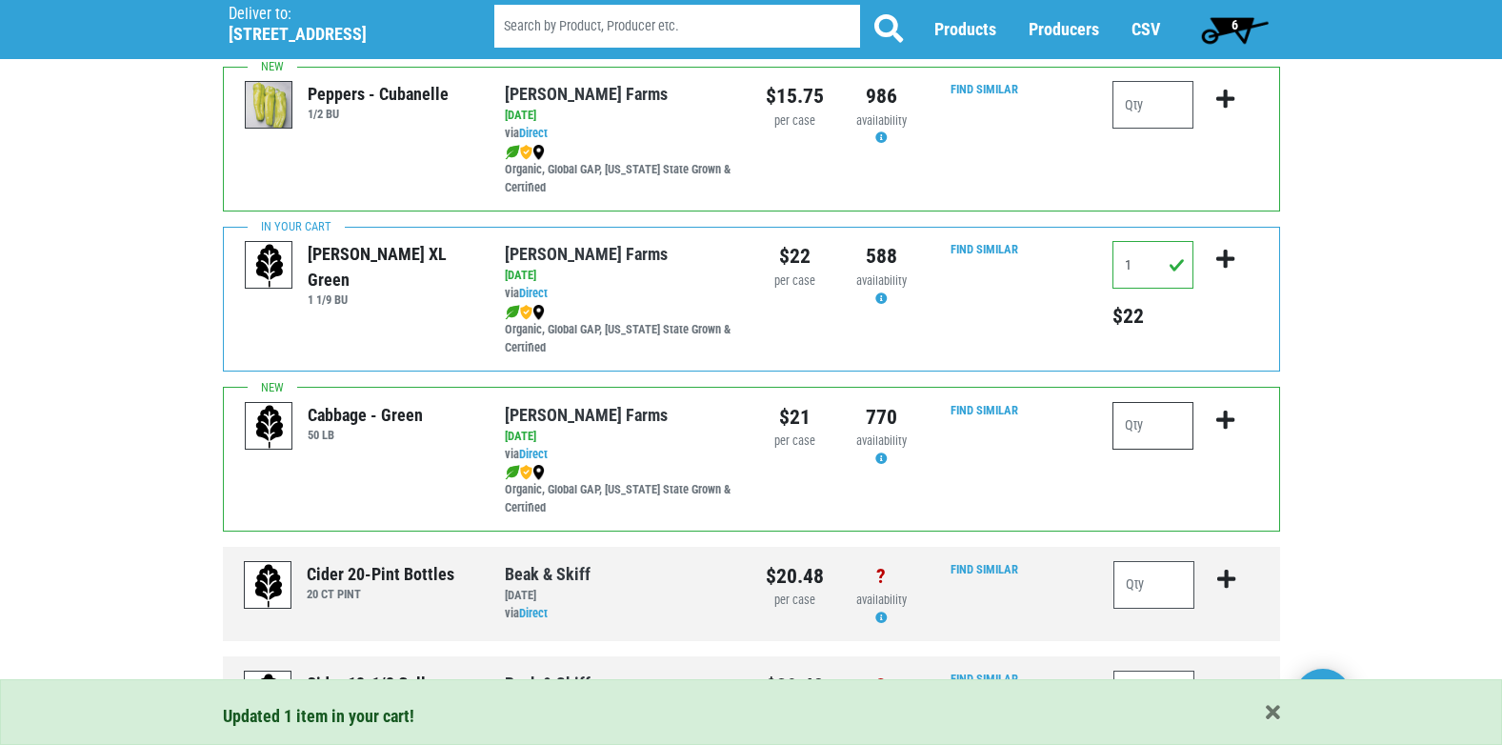
click at [1164, 428] on input "number" at bounding box center [1153, 426] width 81 height 48
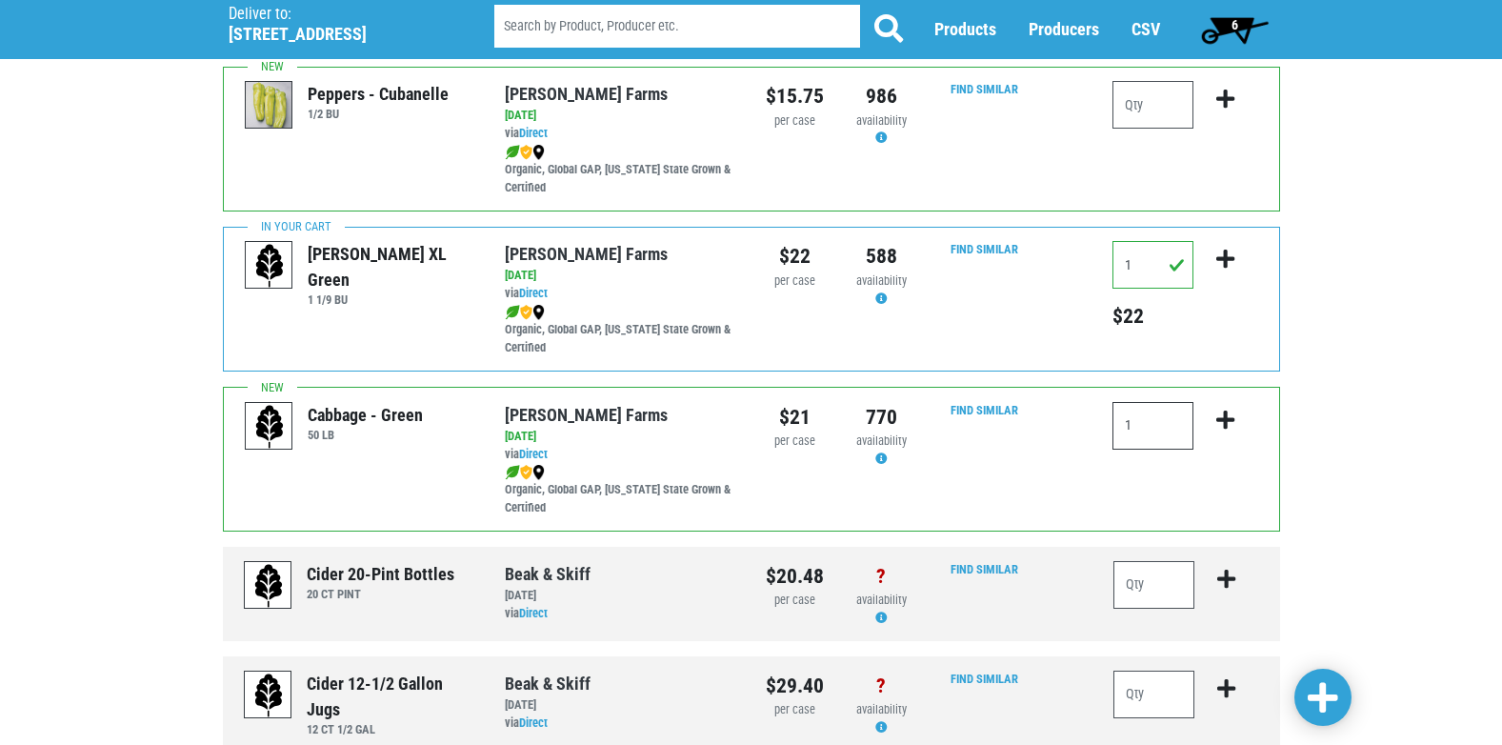
type input "1"
click at [1228, 421] on icon "submit" at bounding box center [1225, 420] width 18 height 21
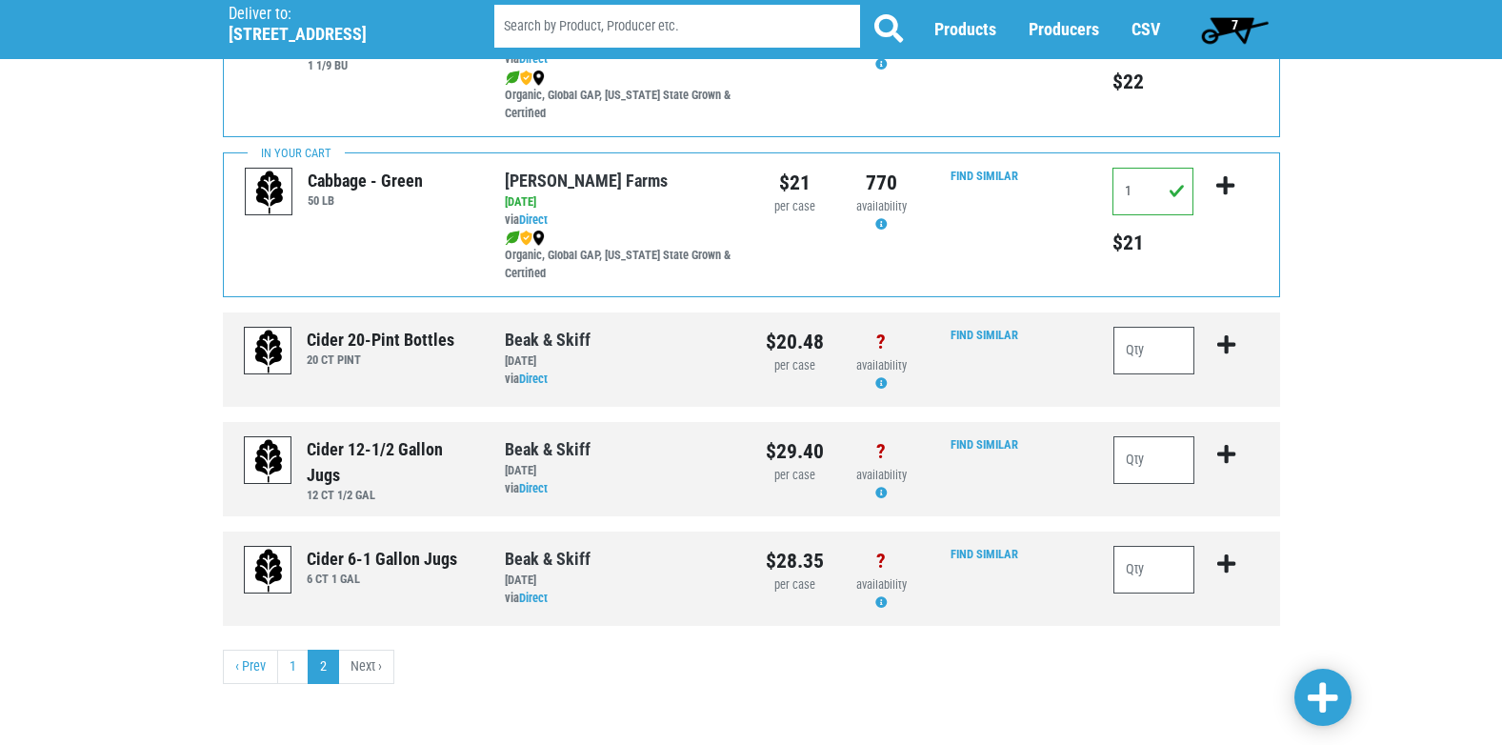
scroll to position [1189, 0]
click at [290, 668] on link "1" at bounding box center [292, 665] width 31 height 34
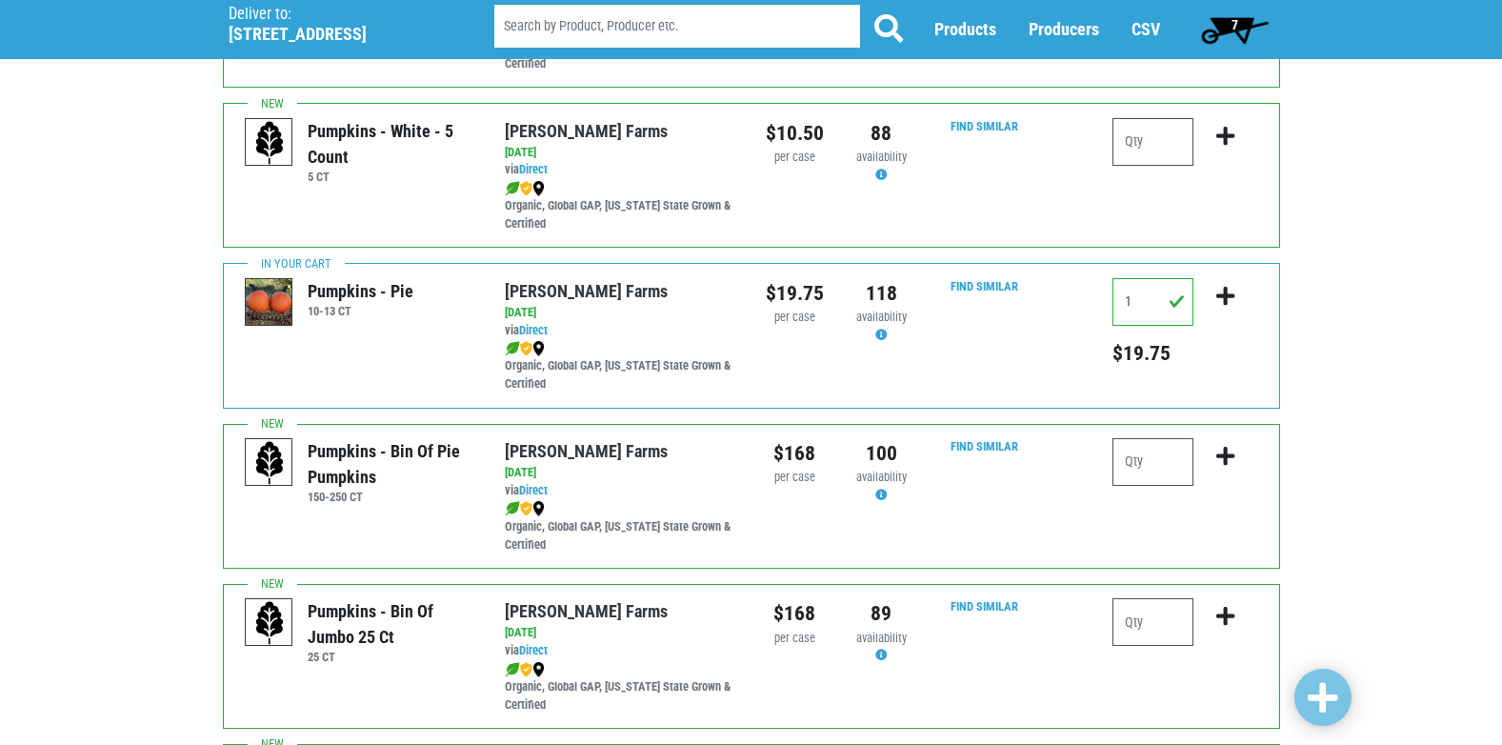
scroll to position [2021, 0]
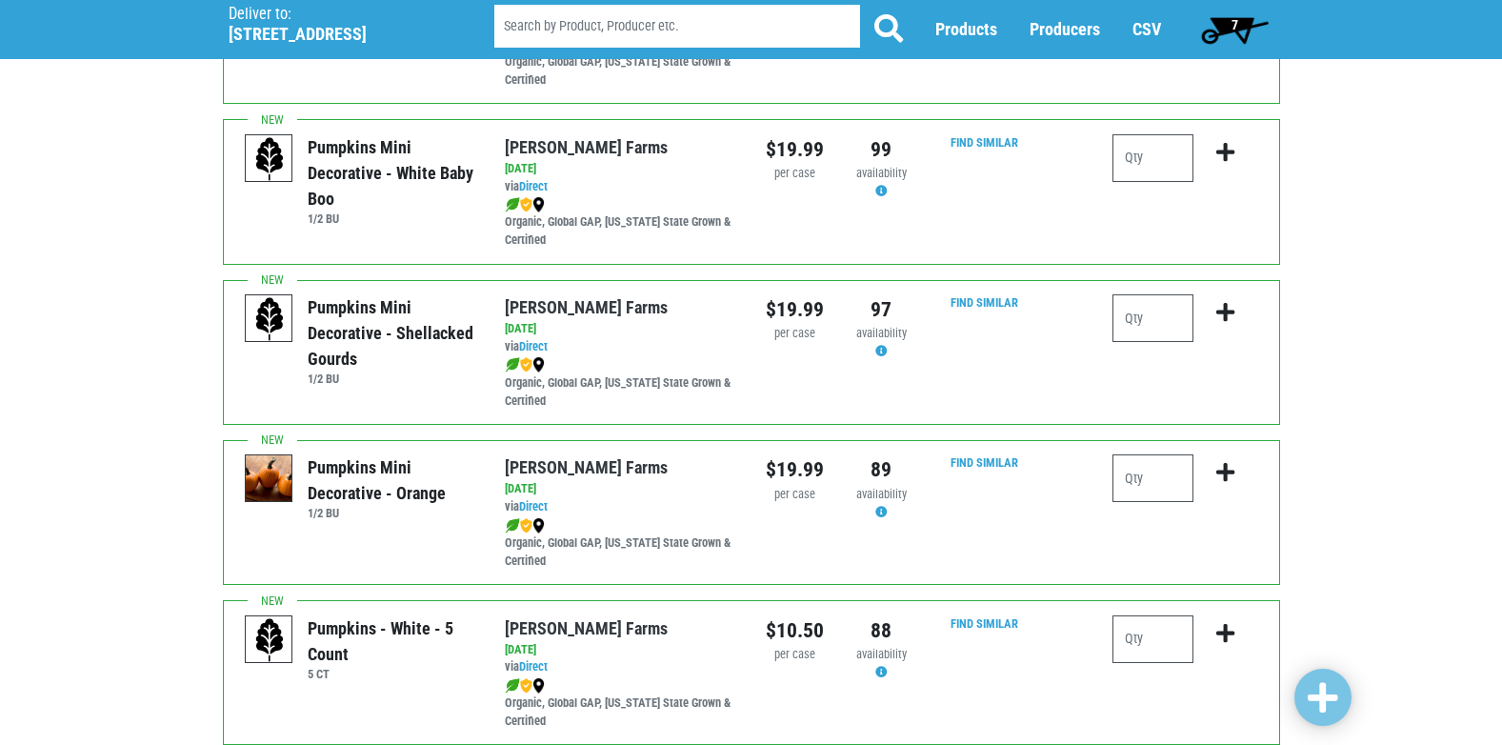
click at [1229, 22] on span "7" at bounding box center [1235, 29] width 85 height 38
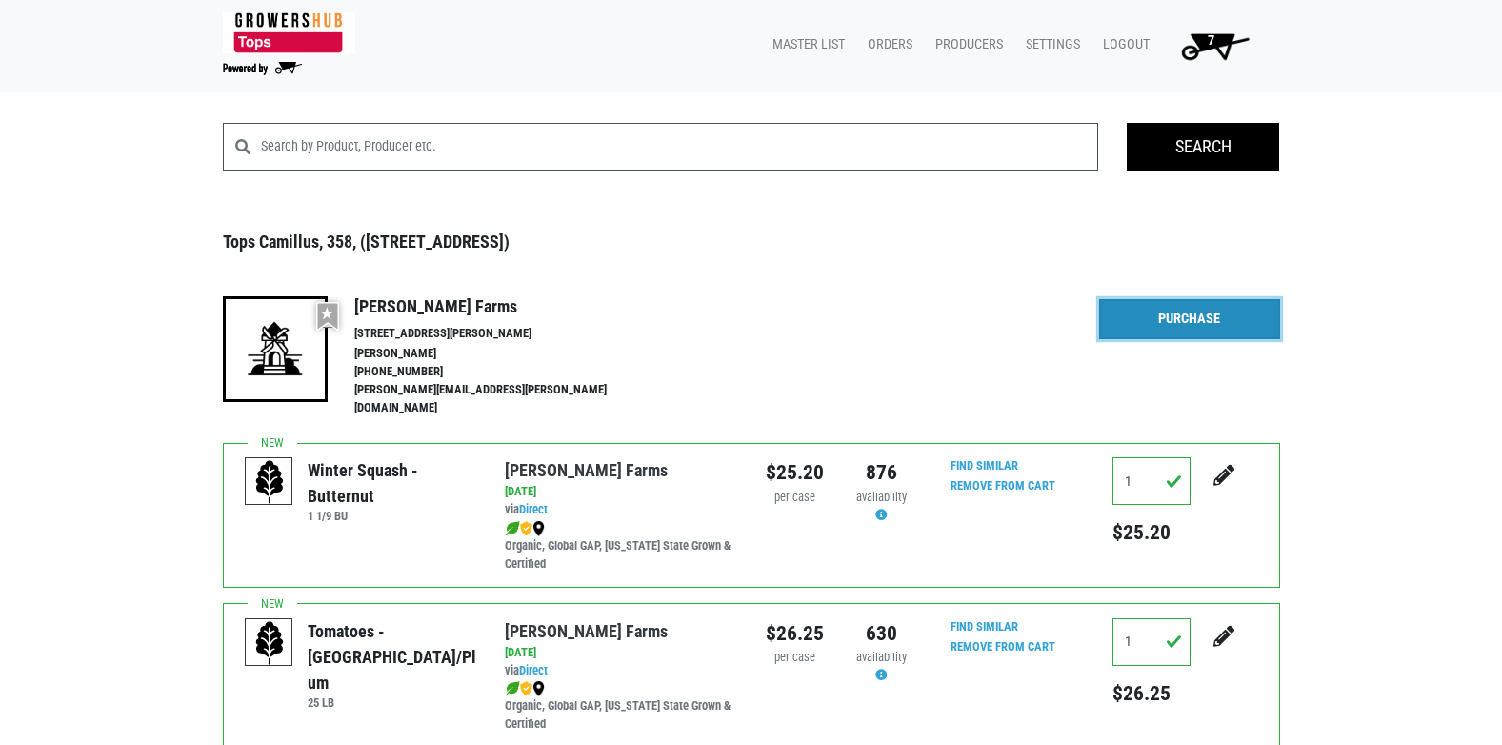
click at [1188, 318] on link "Purchase" at bounding box center [1189, 319] width 181 height 40
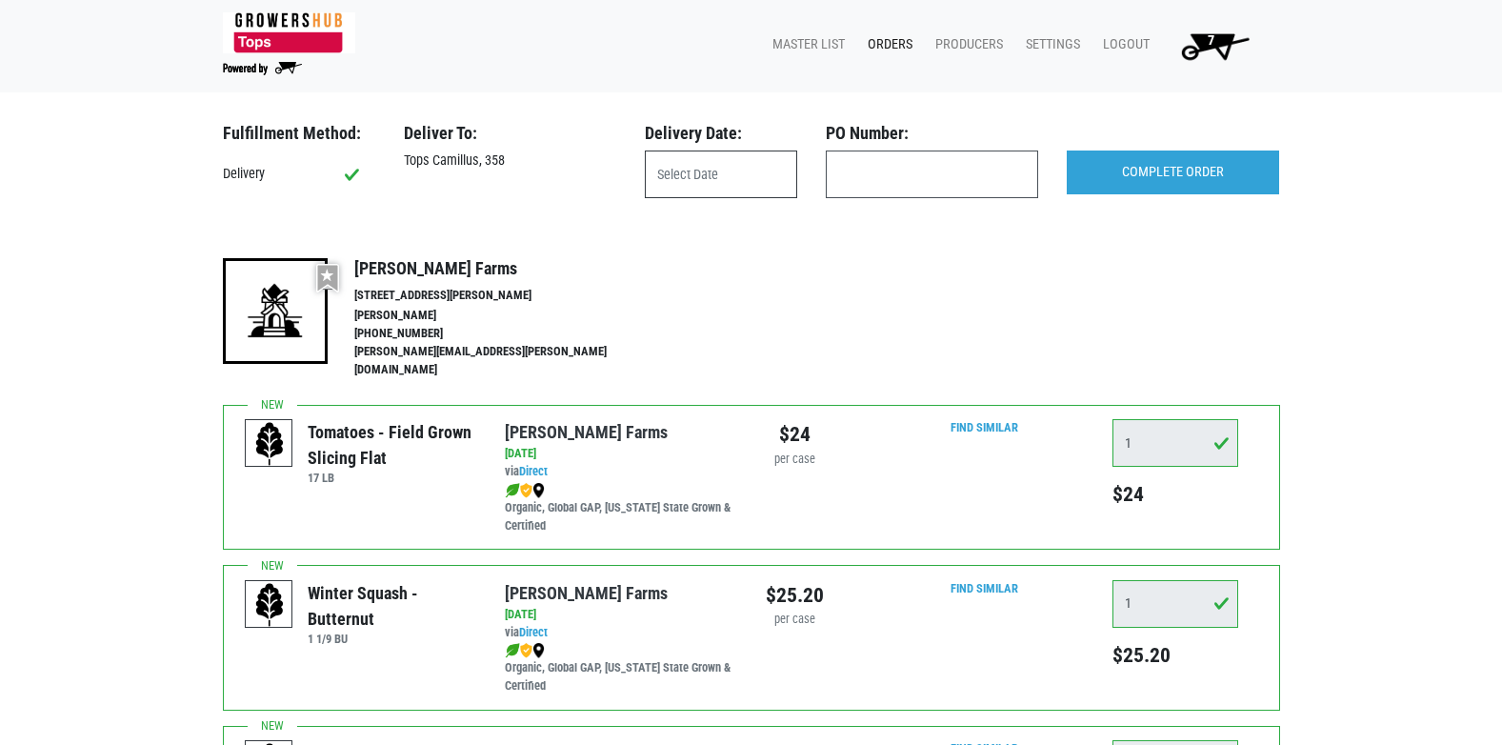
click at [749, 183] on input "text" at bounding box center [721, 174] width 152 height 48
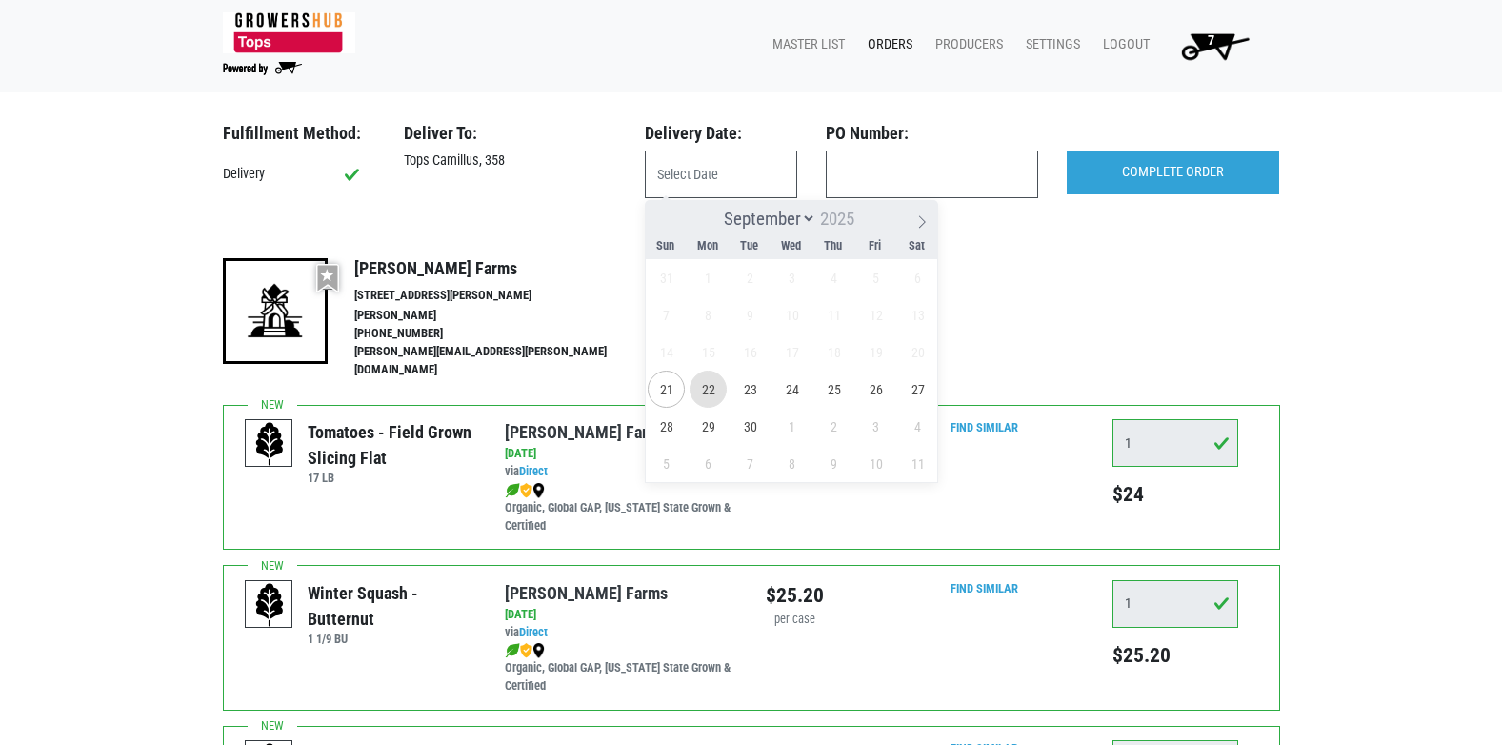
click at [715, 390] on span "22" at bounding box center [708, 389] width 37 height 37
type input "2025-09-22"
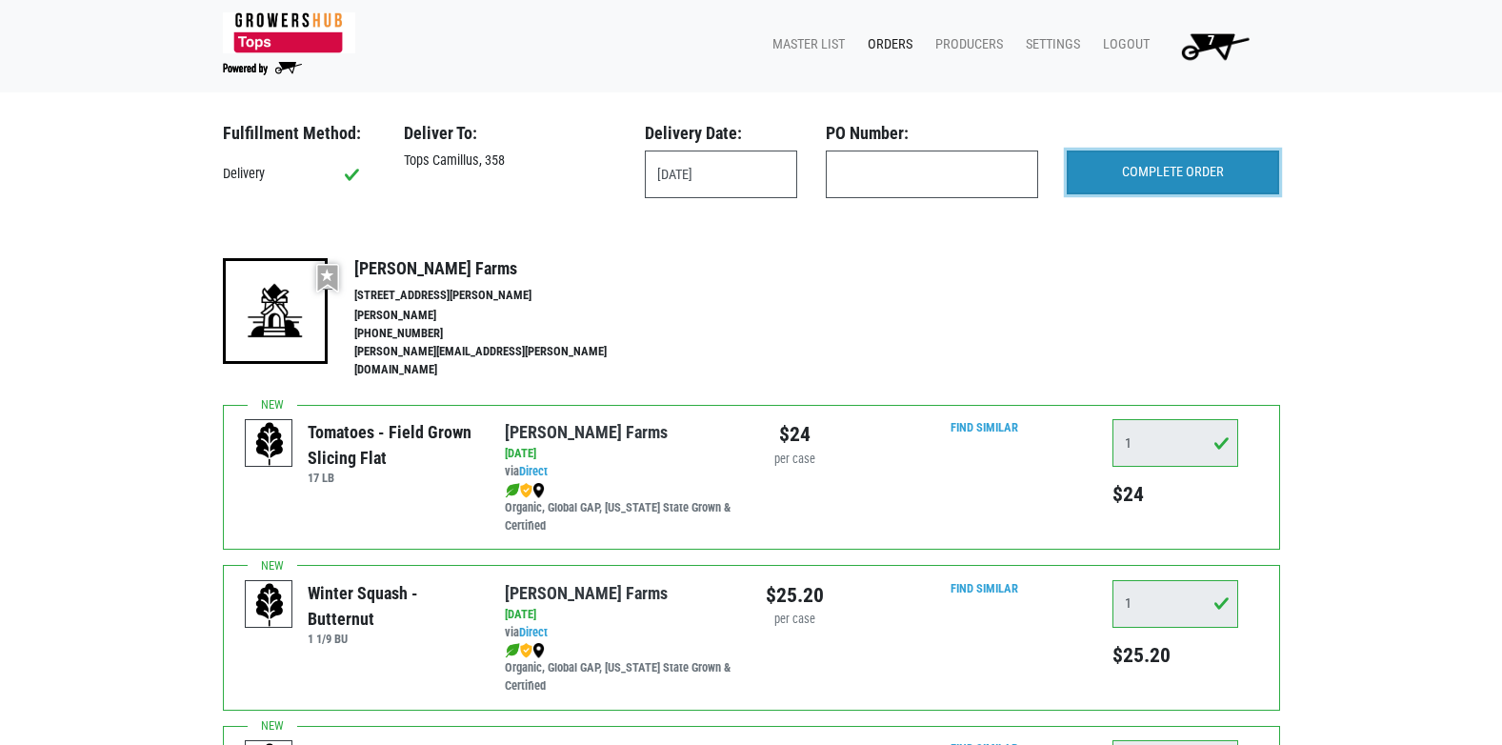
click at [1152, 175] on input "COMPLETE ORDER" at bounding box center [1173, 172] width 212 height 44
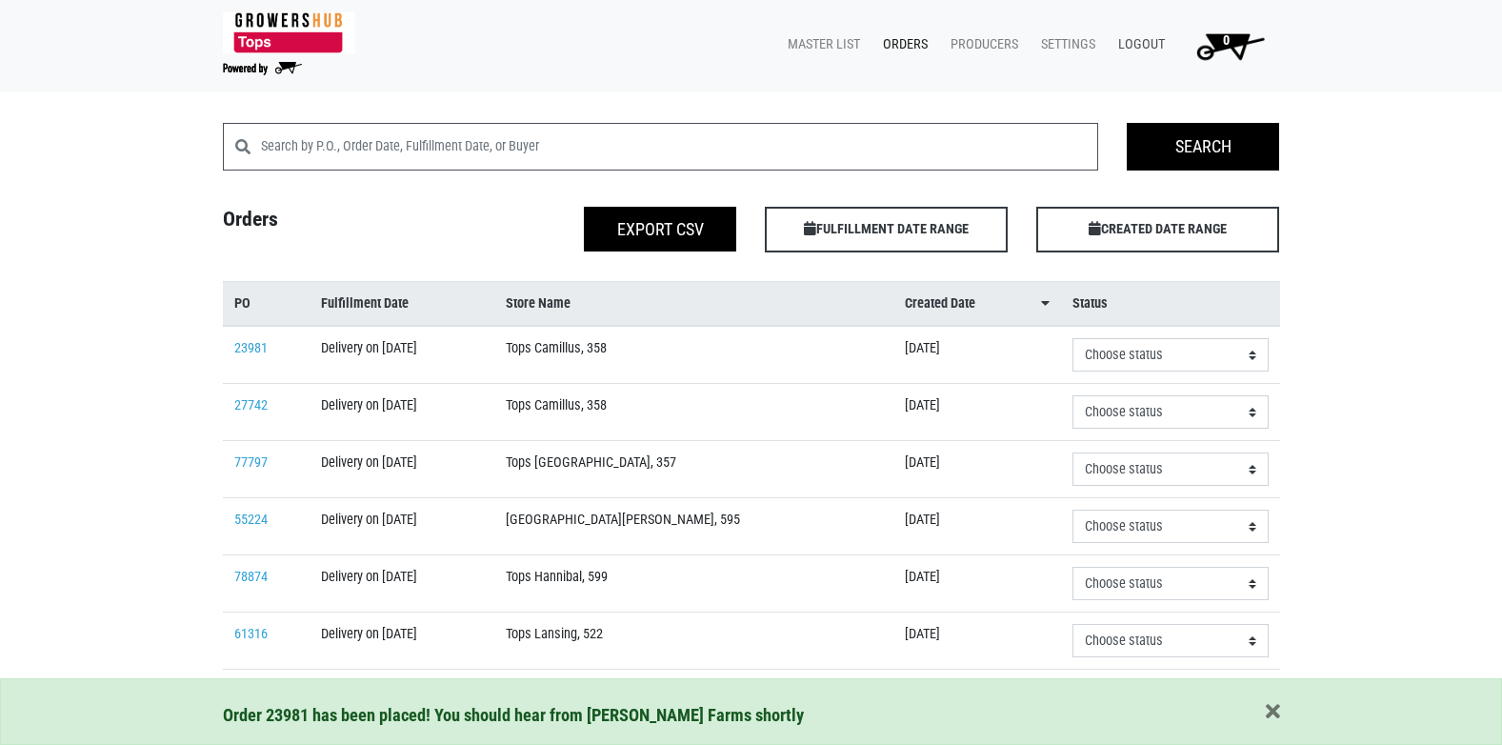
click at [1133, 49] on link "Logout" at bounding box center [1138, 45] width 70 height 36
